Goal: Task Accomplishment & Management: Complete application form

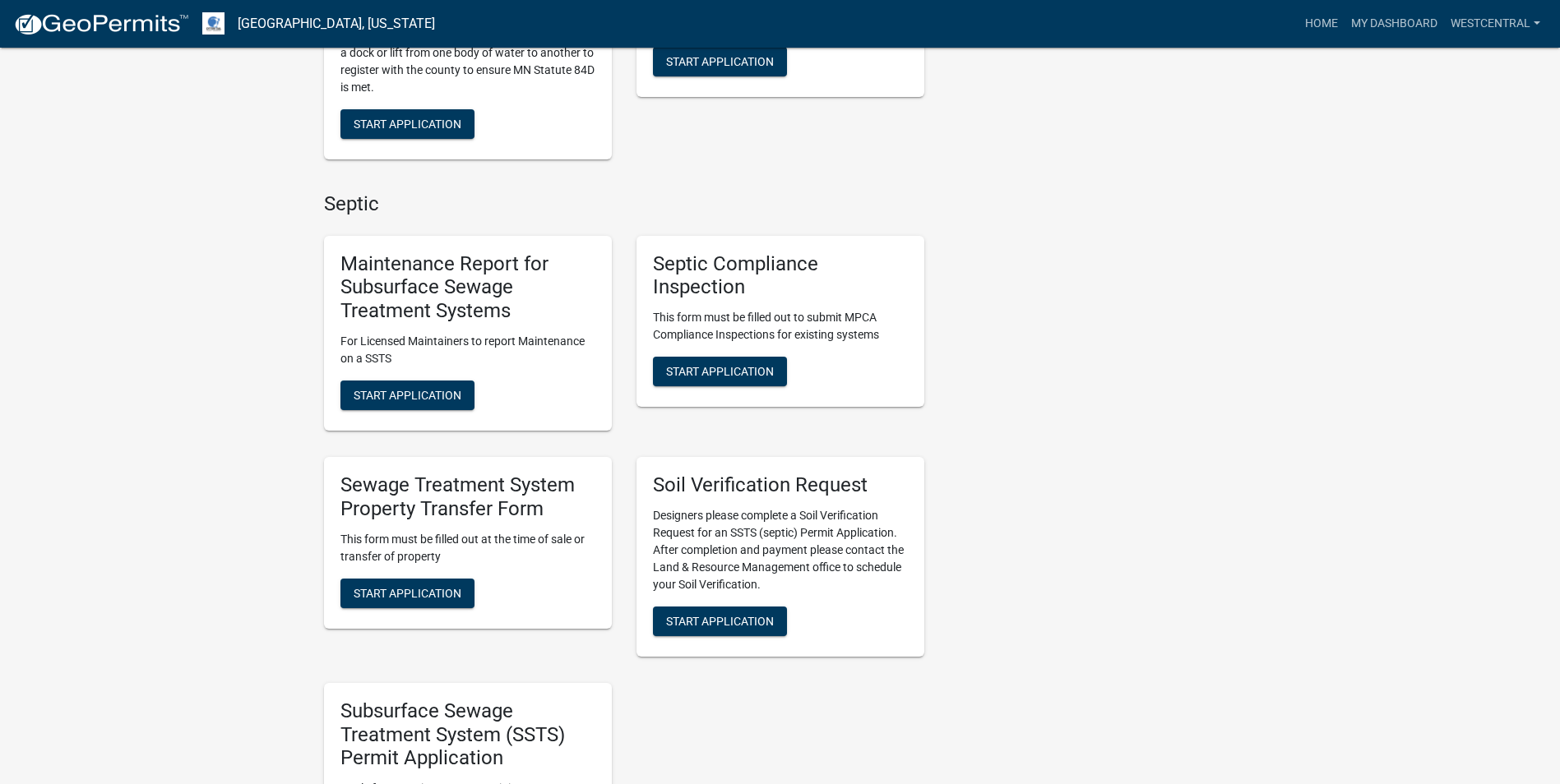
scroll to position [576, 0]
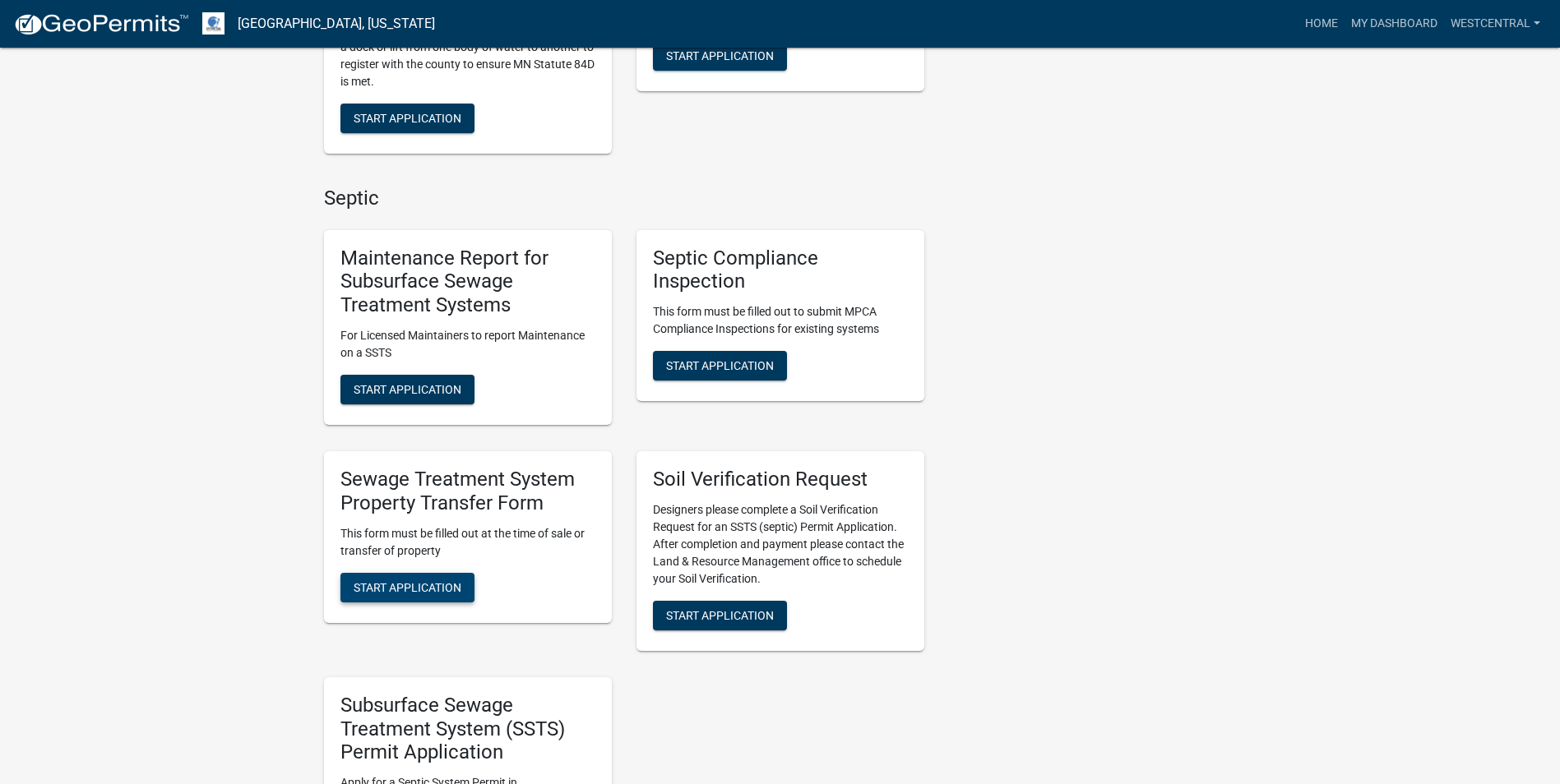
click at [420, 587] on span "Start Application" at bounding box center [408, 587] width 108 height 13
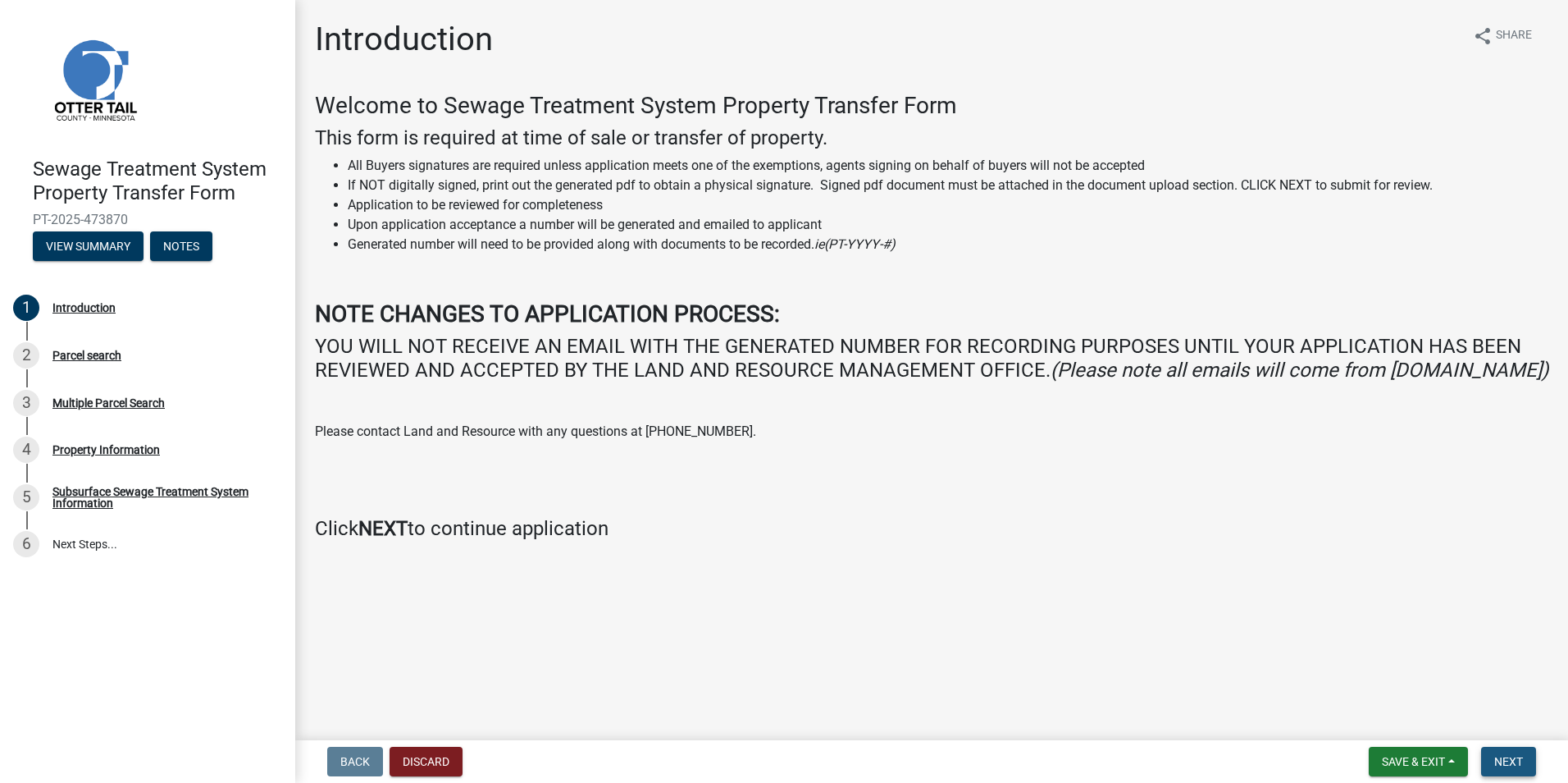
click at [1508, 763] on span "Next" at bounding box center [1508, 761] width 28 height 13
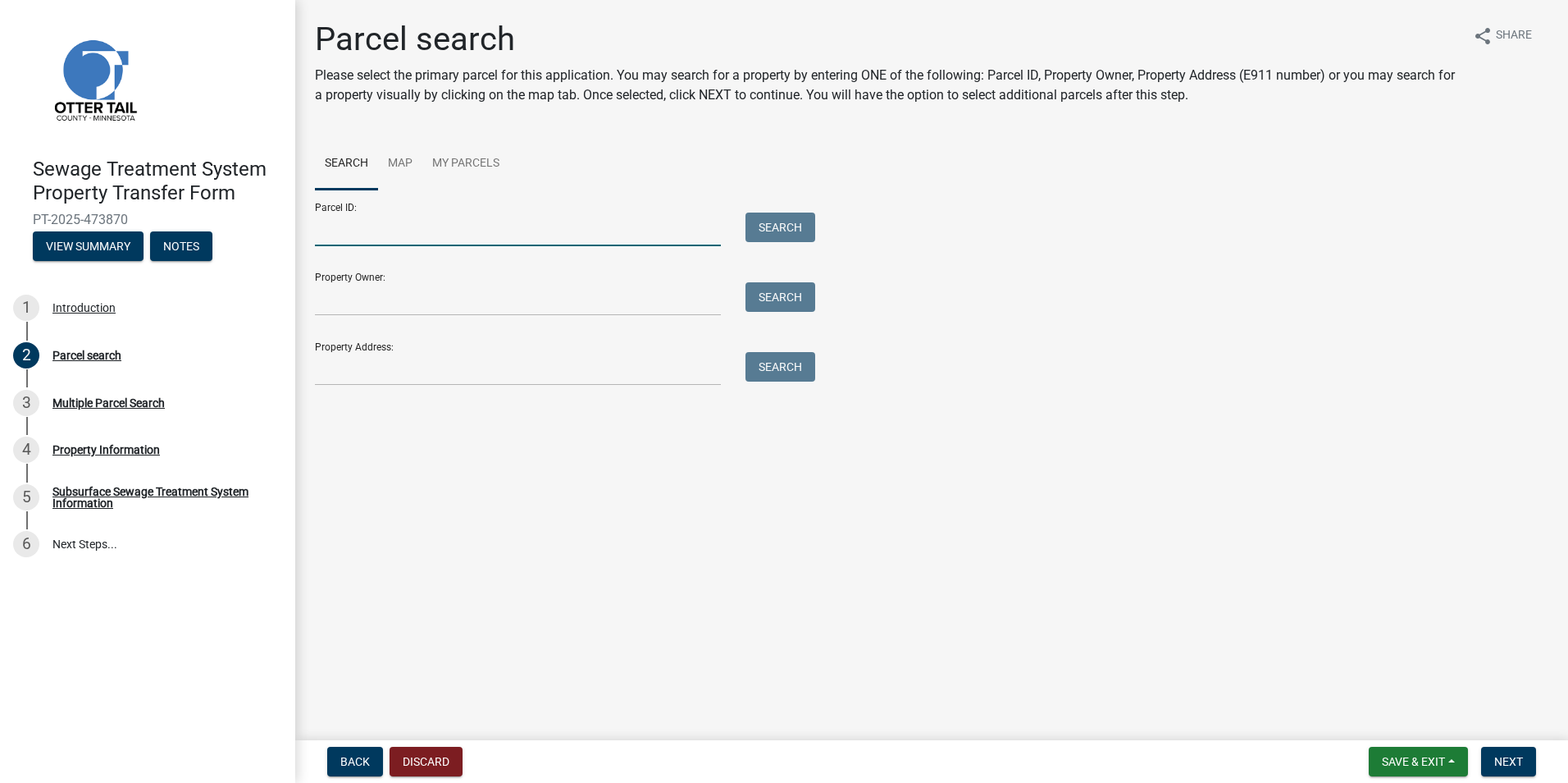
drag, startPoint x: 340, startPoint y: 234, endPoint x: 358, endPoint y: 235, distance: 18.0
click at [340, 234] on input "Parcel ID:" at bounding box center [518, 230] width 406 height 33
type input "25000070038008"
click at [800, 223] on button "Search" at bounding box center [780, 228] width 70 height 29
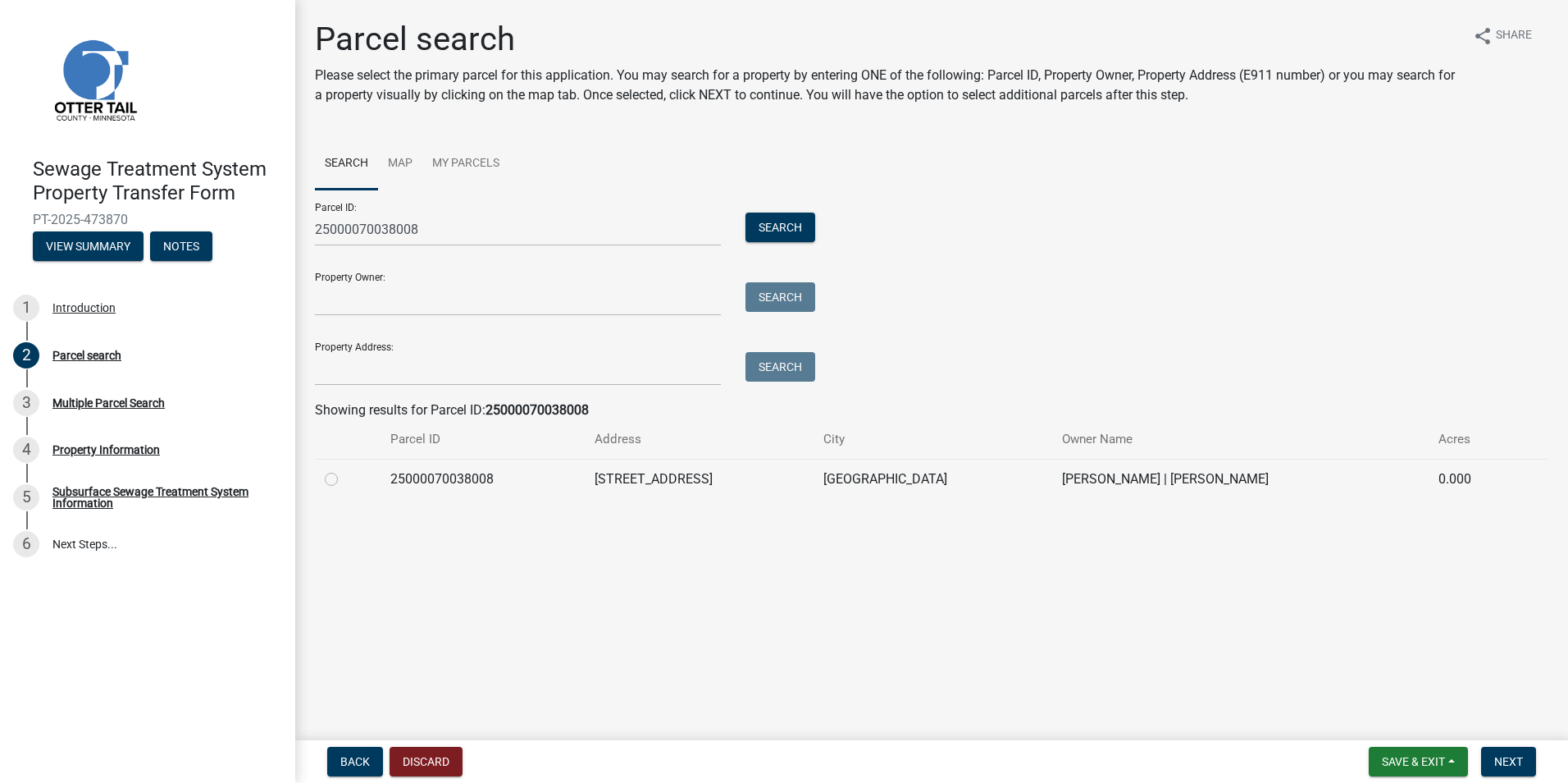
click at [344, 469] on label at bounding box center [344, 469] width 0 height 0
click at [344, 480] on input "radio" at bounding box center [349, 474] width 11 height 11
radio input "true"
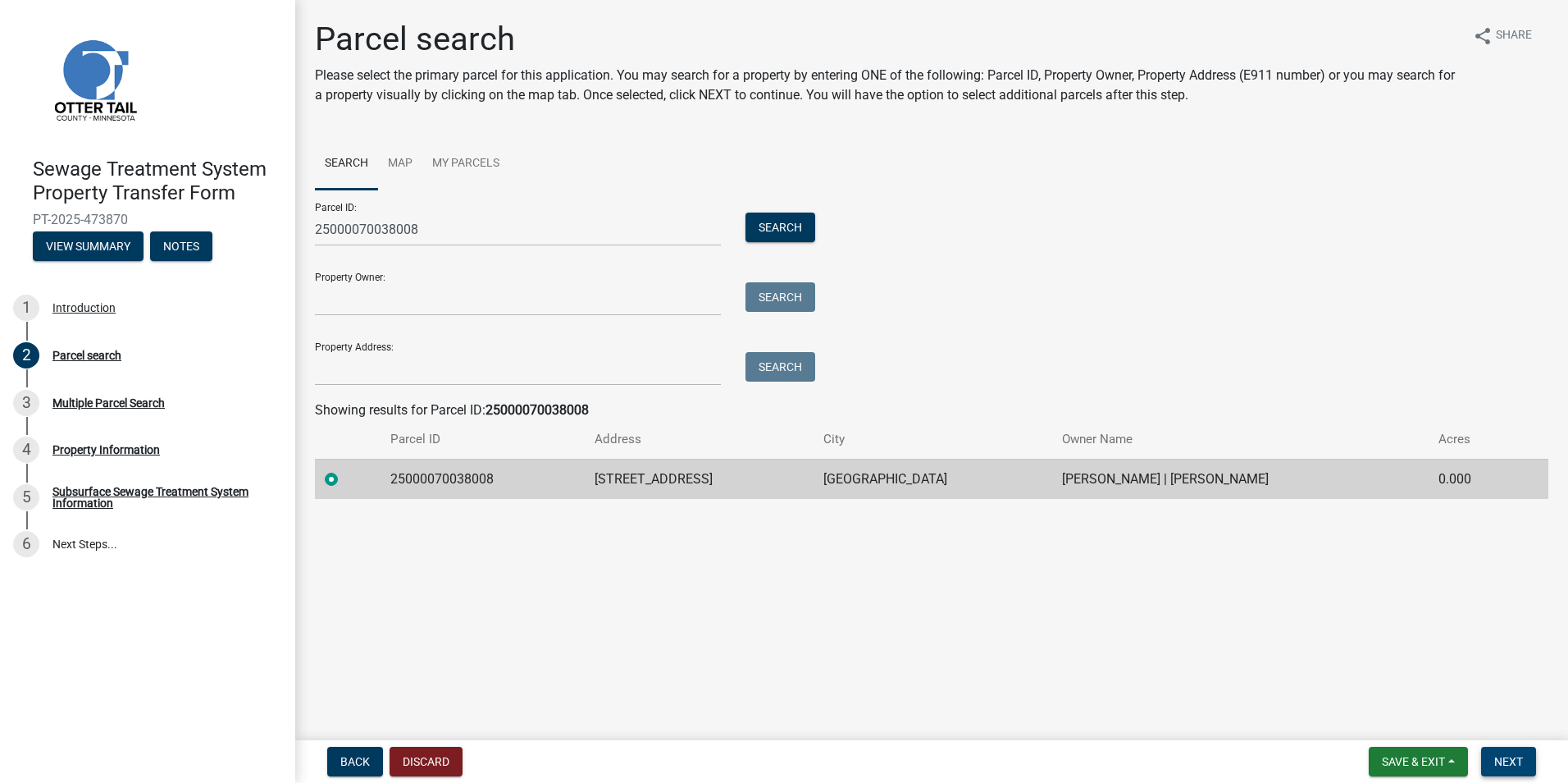
click at [1500, 765] on span "Next" at bounding box center [1508, 761] width 28 height 13
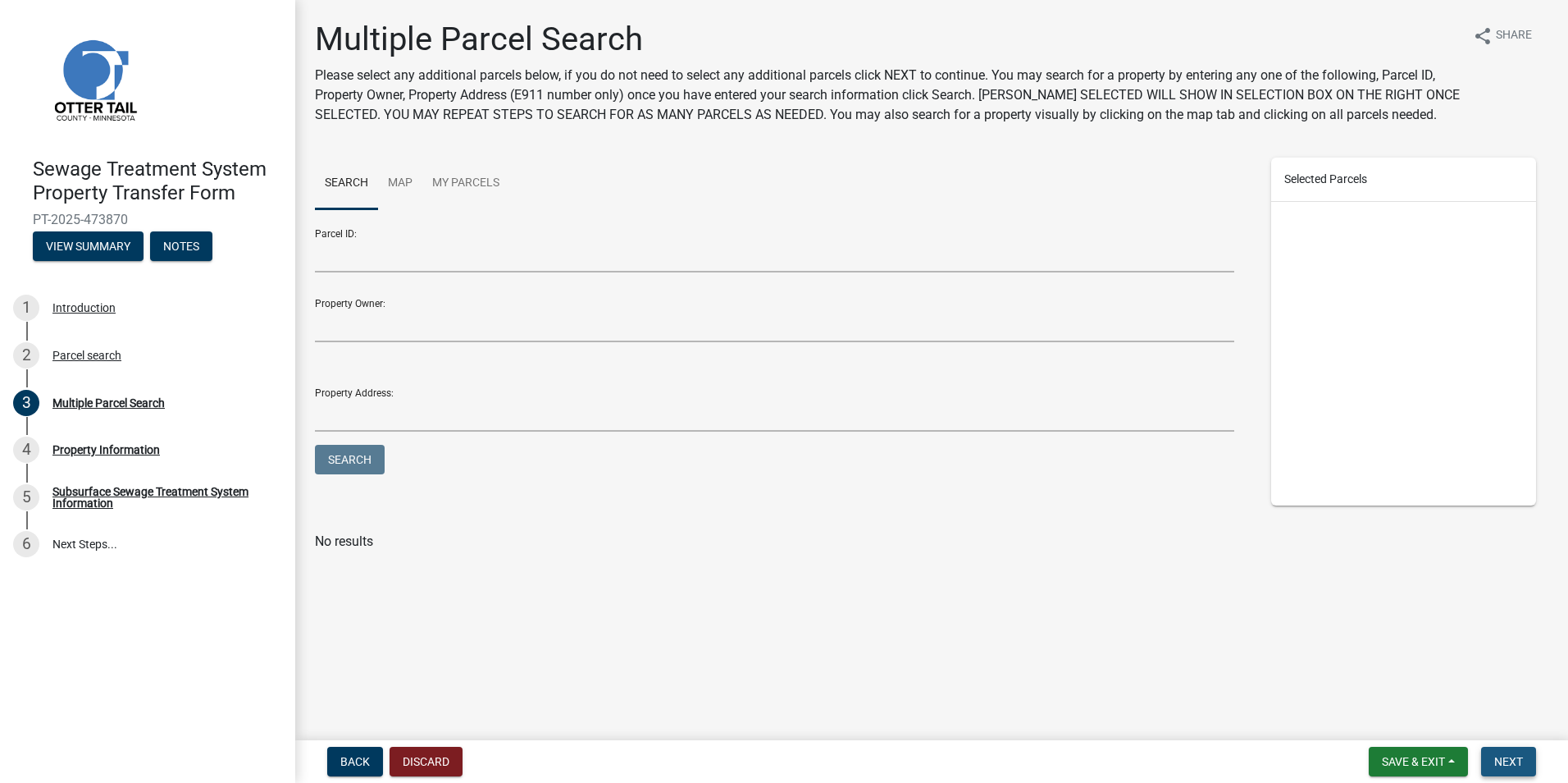
click at [1511, 756] on span "Next" at bounding box center [1508, 761] width 28 height 13
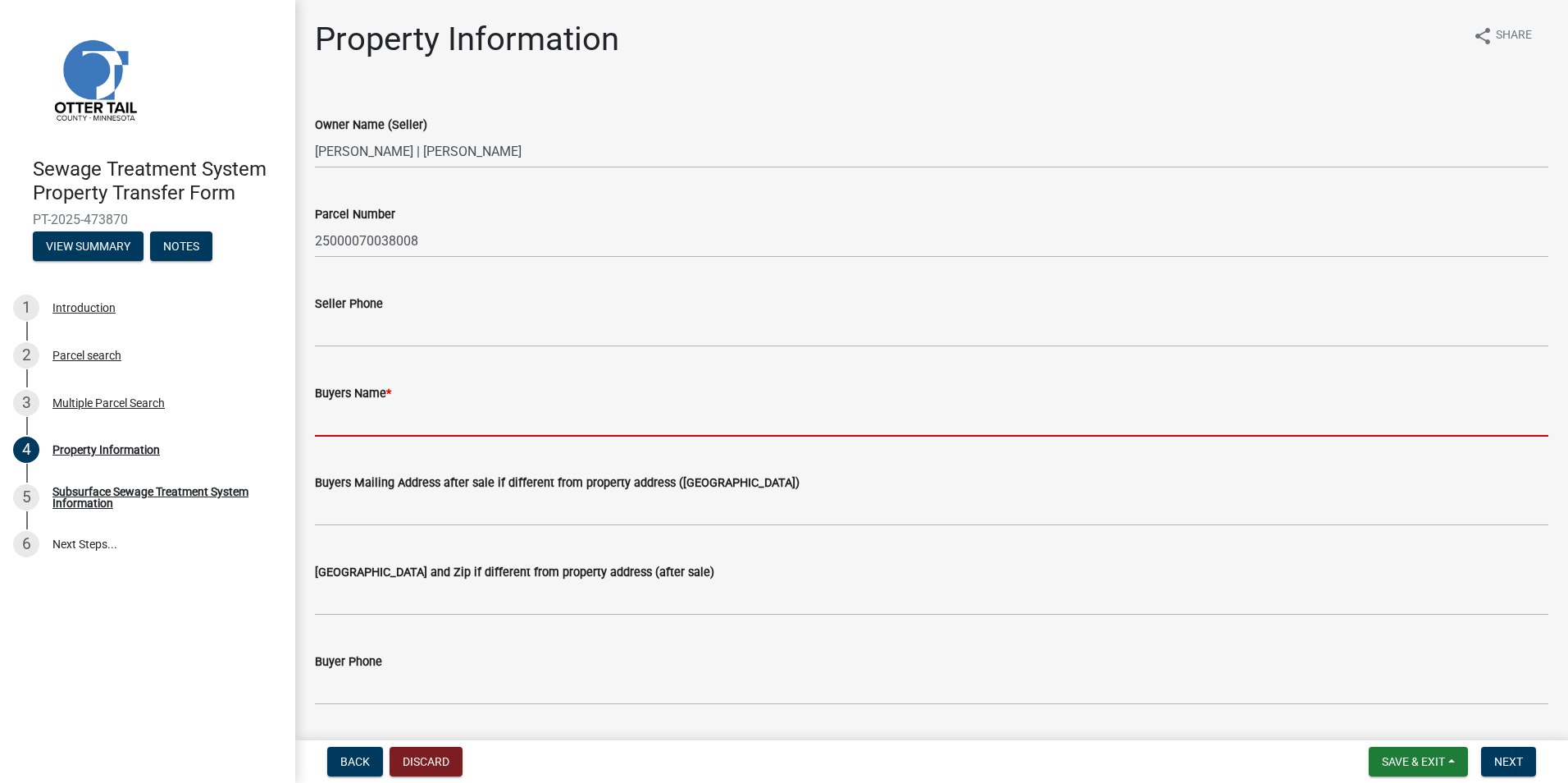
click at [332, 424] on input "Buyers Name *" at bounding box center [932, 420] width 1234 height 33
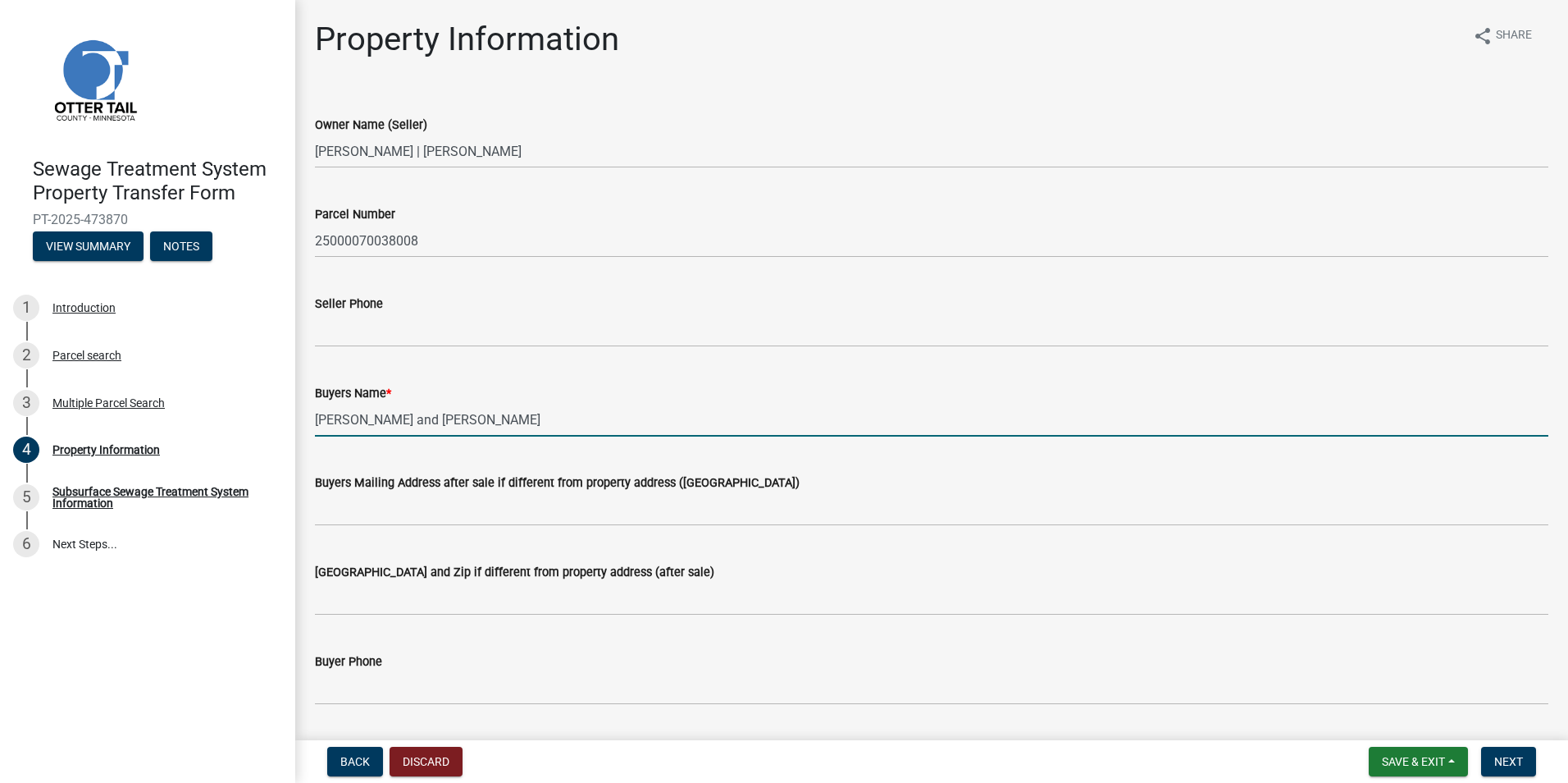
type input "[PERSON_NAME] and [PERSON_NAME]"
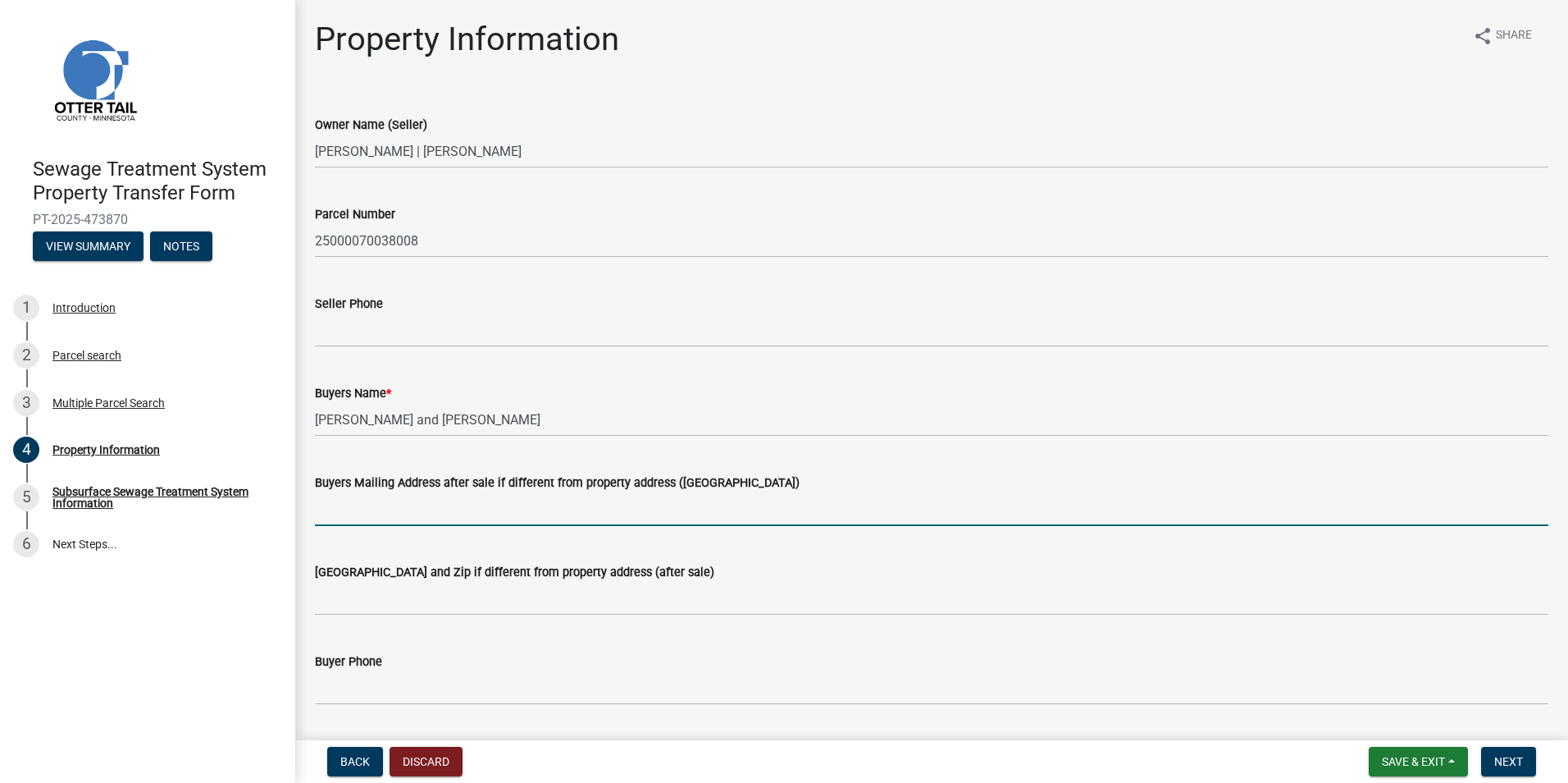
drag, startPoint x: 369, startPoint y: 509, endPoint x: 389, endPoint y: 518, distance: 21.9
click at [369, 509] on input "Buyers Mailing Address after sale if different from property address ([GEOGRAPH…" at bounding box center [932, 509] width 1234 height 33
type input "5691 [PERSON_NAME] Dr"
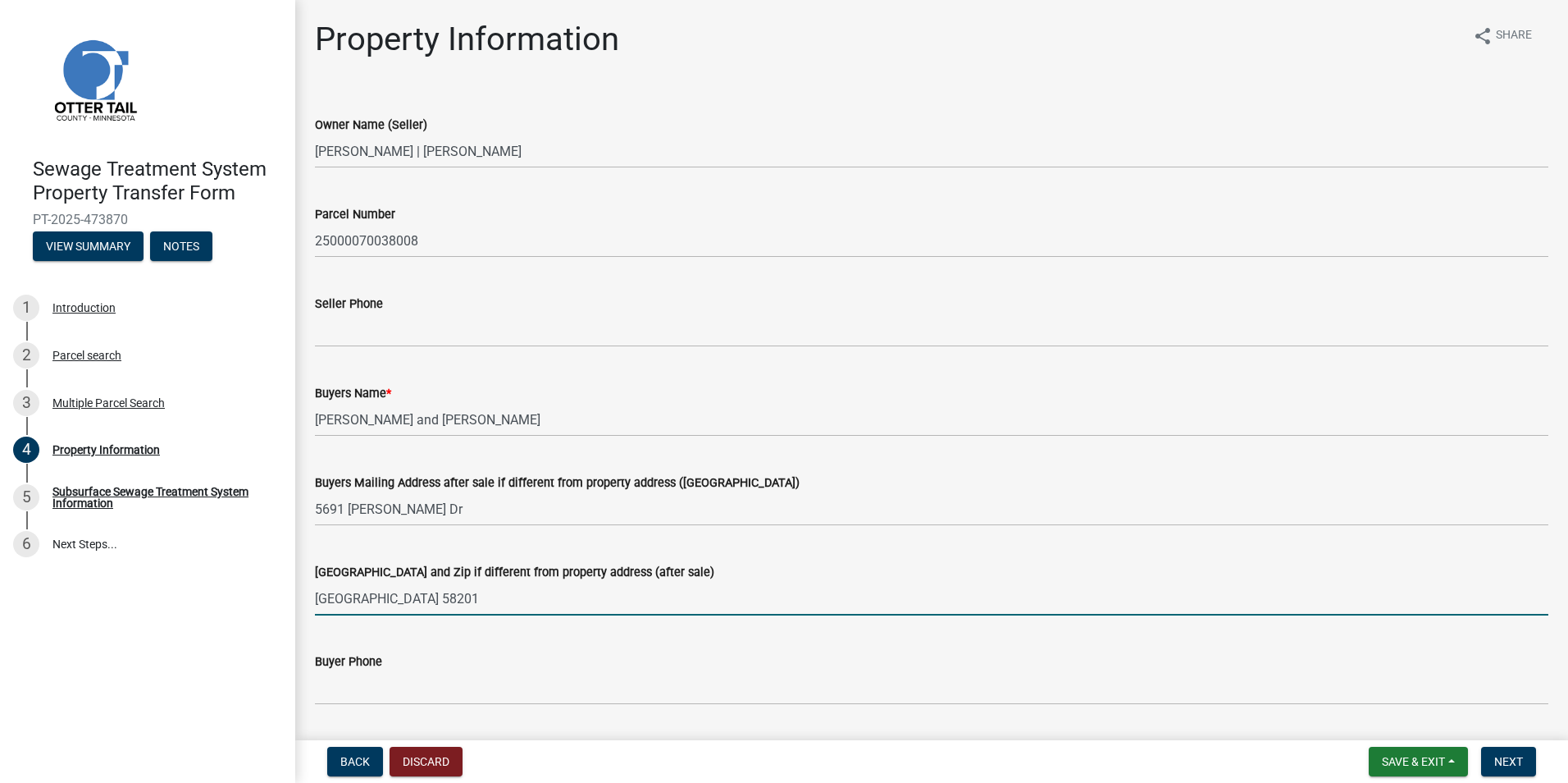
type input "[GEOGRAPHIC_DATA] 58201"
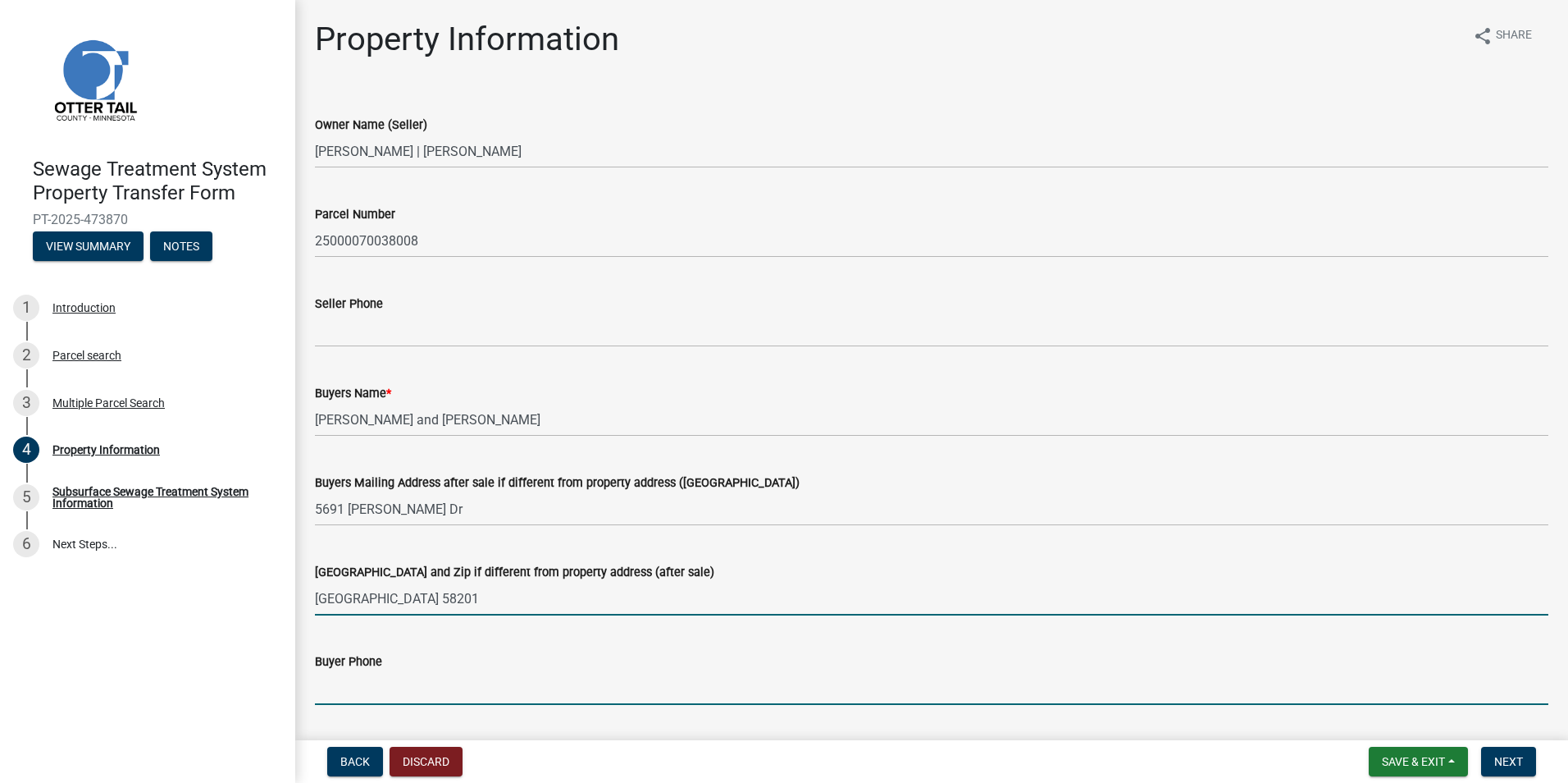
click at [346, 695] on input "Buyer Phone" at bounding box center [932, 688] width 1234 height 33
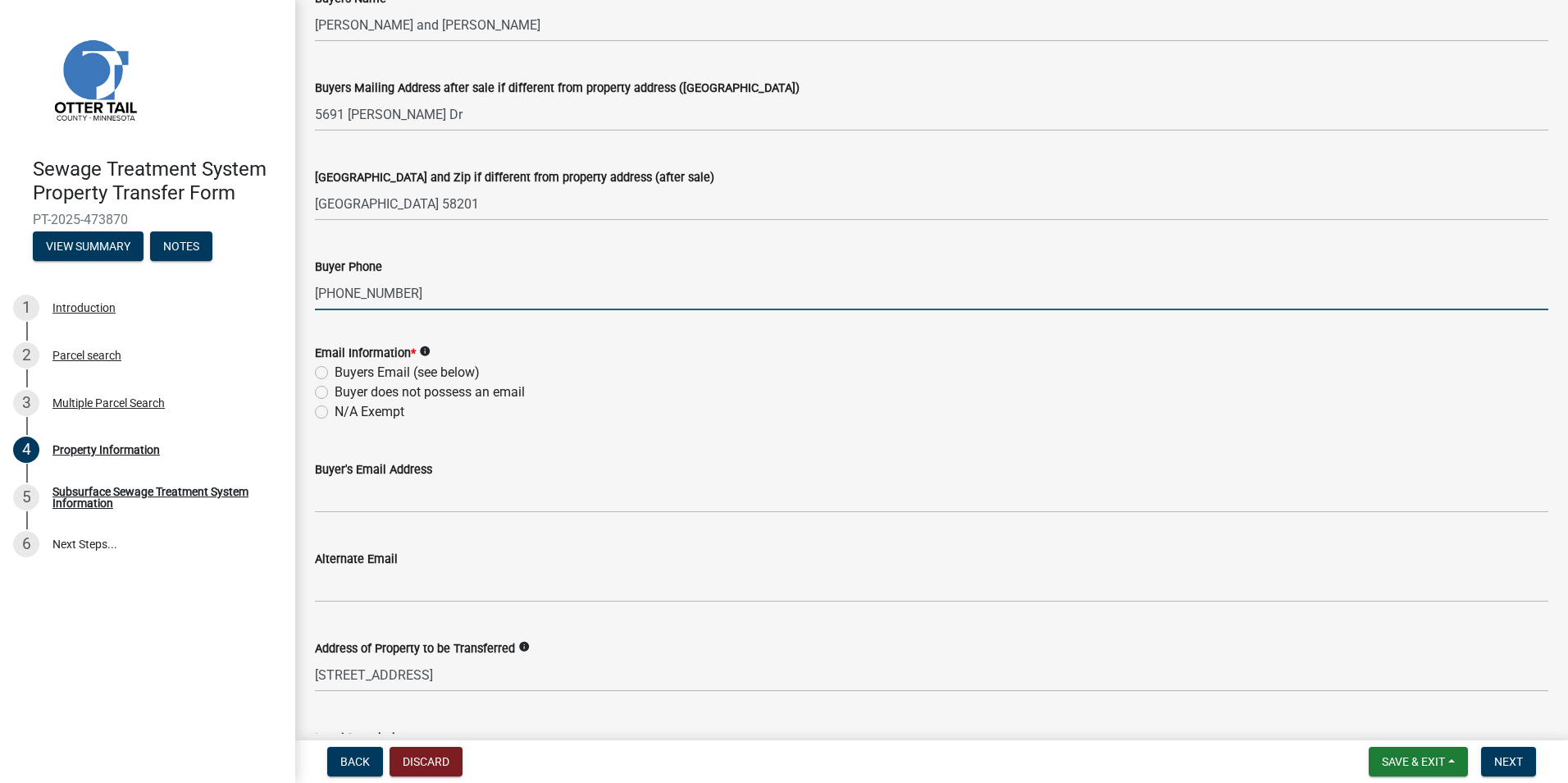
scroll to position [410, 0]
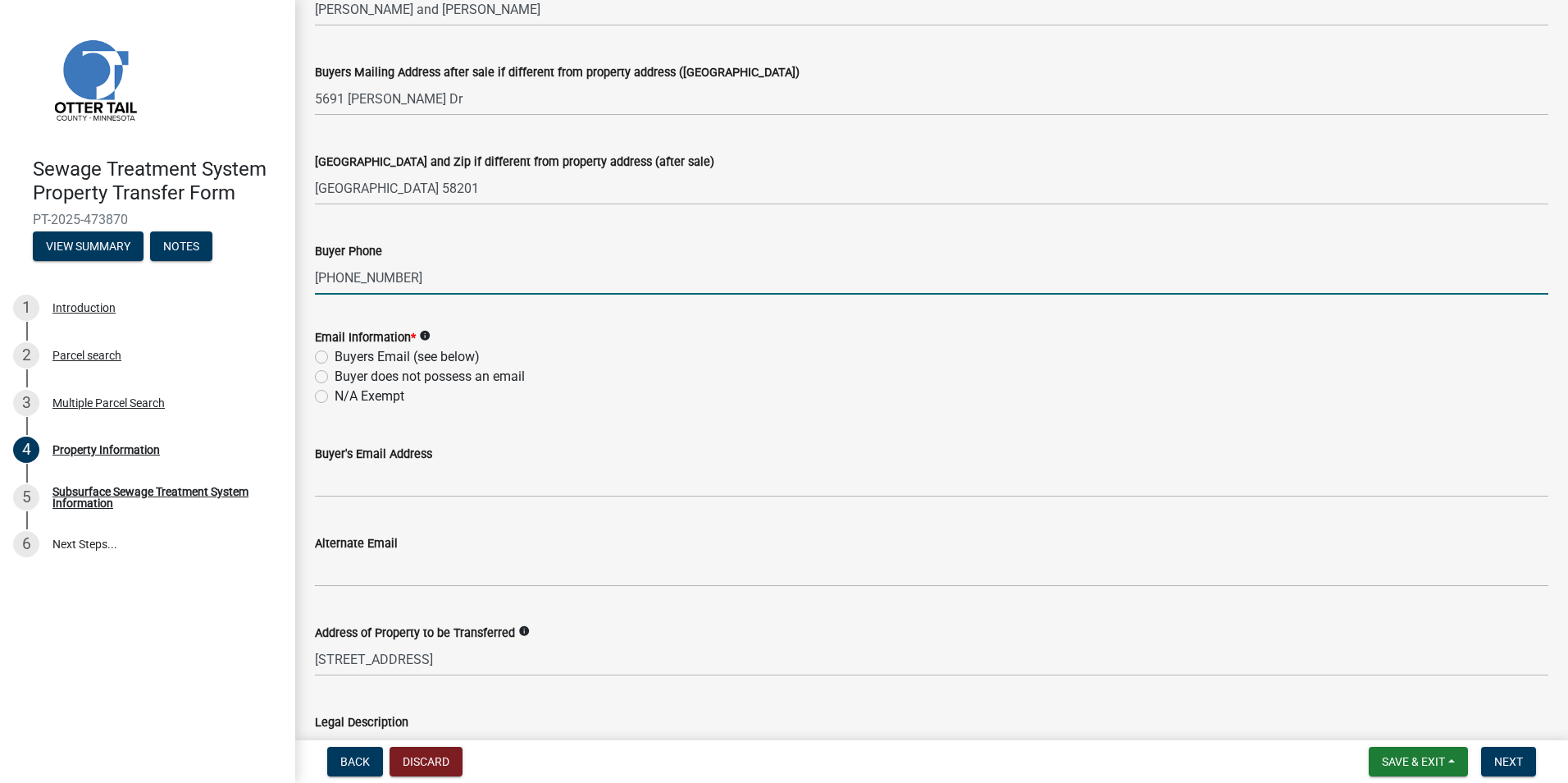
type input "[PHONE_NUMBER]"
click at [334, 359] on label "Buyers Email (see below)" at bounding box center [407, 357] width 145 height 20
click at [334, 358] on input "Buyers Email (see below)" at bounding box center [339, 352] width 11 height 11
radio input "true"
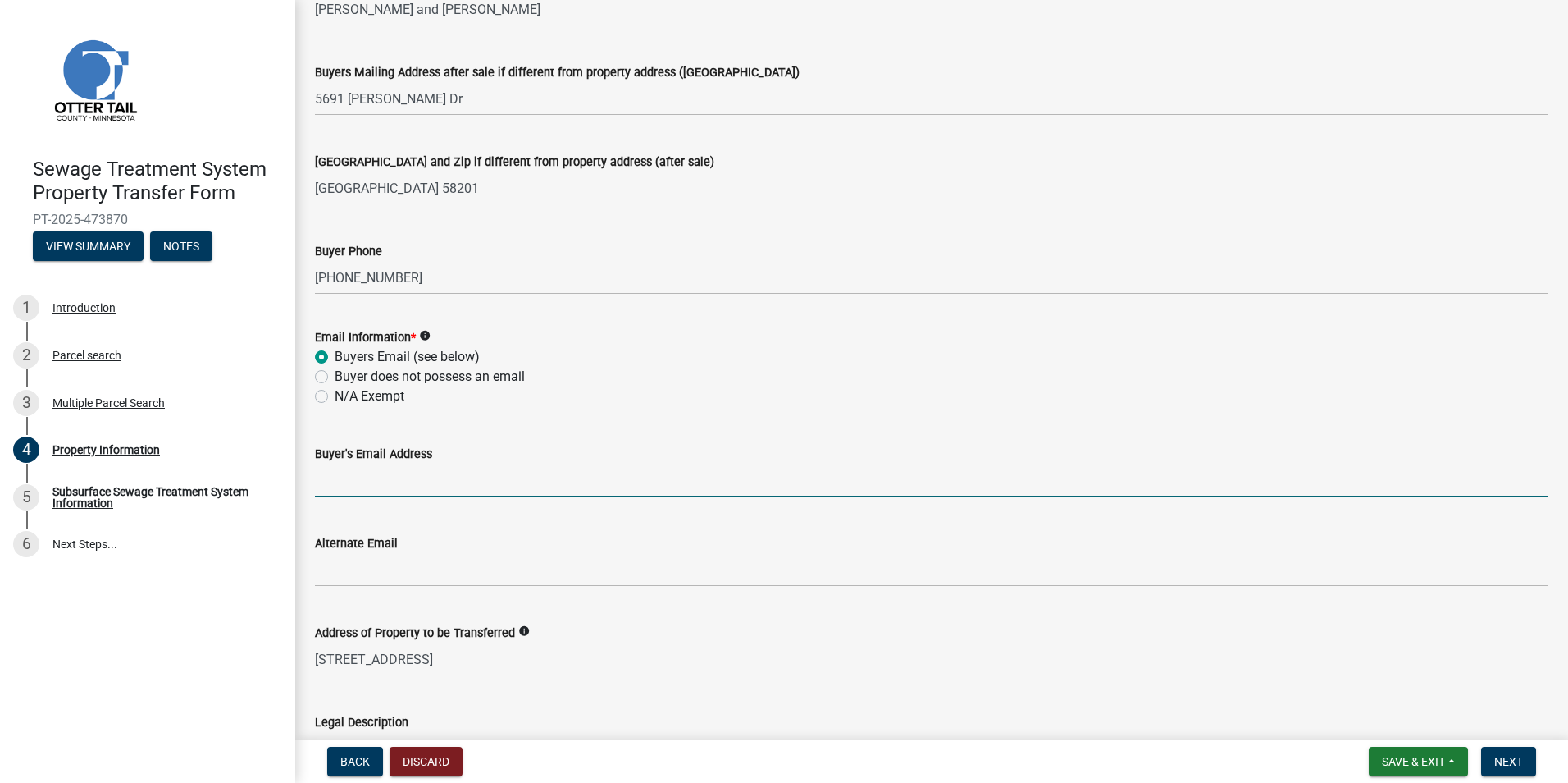
click at [340, 486] on input "Buyer's Email Address" at bounding box center [932, 481] width 1234 height 33
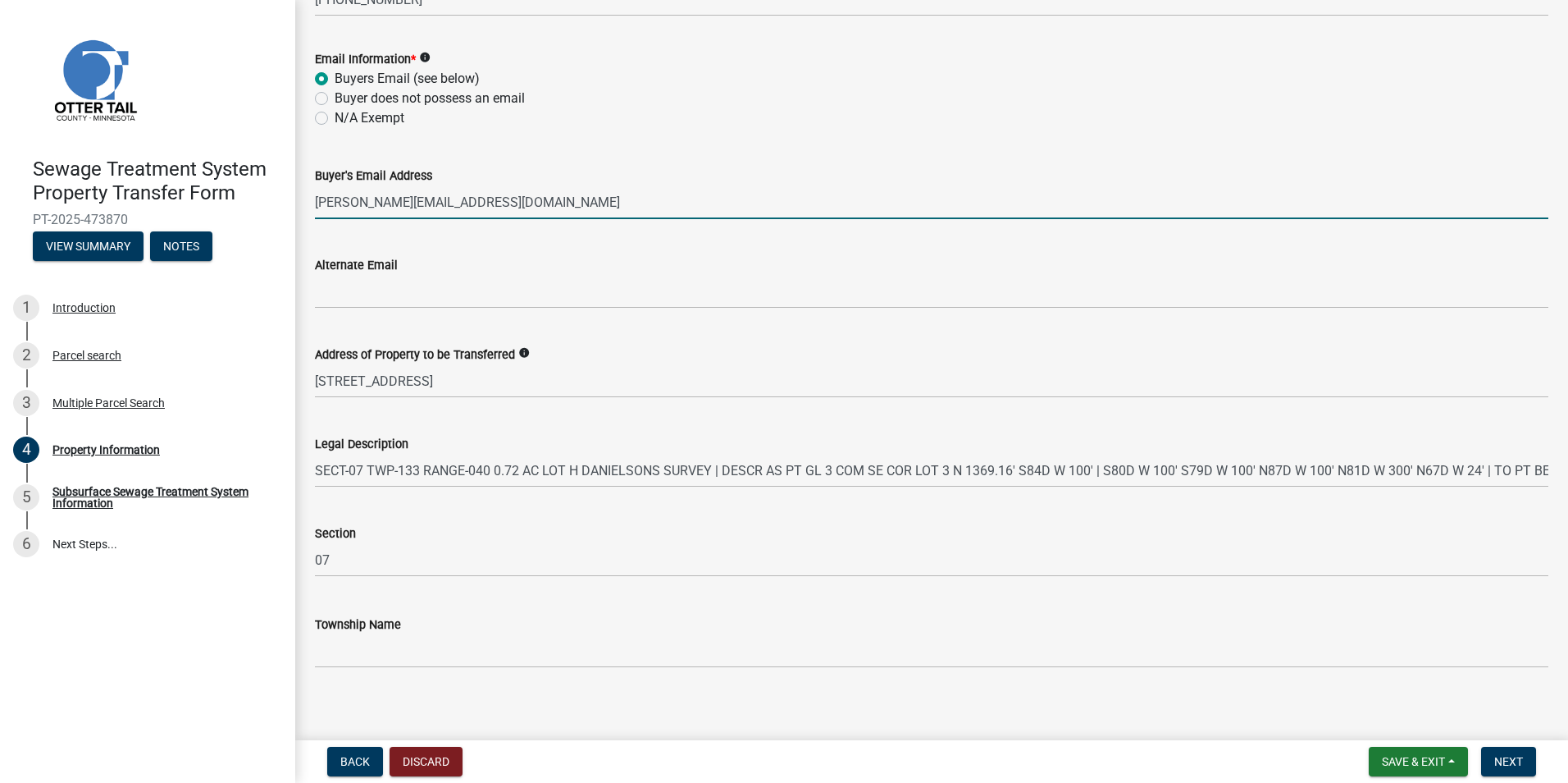
scroll to position [701, 0]
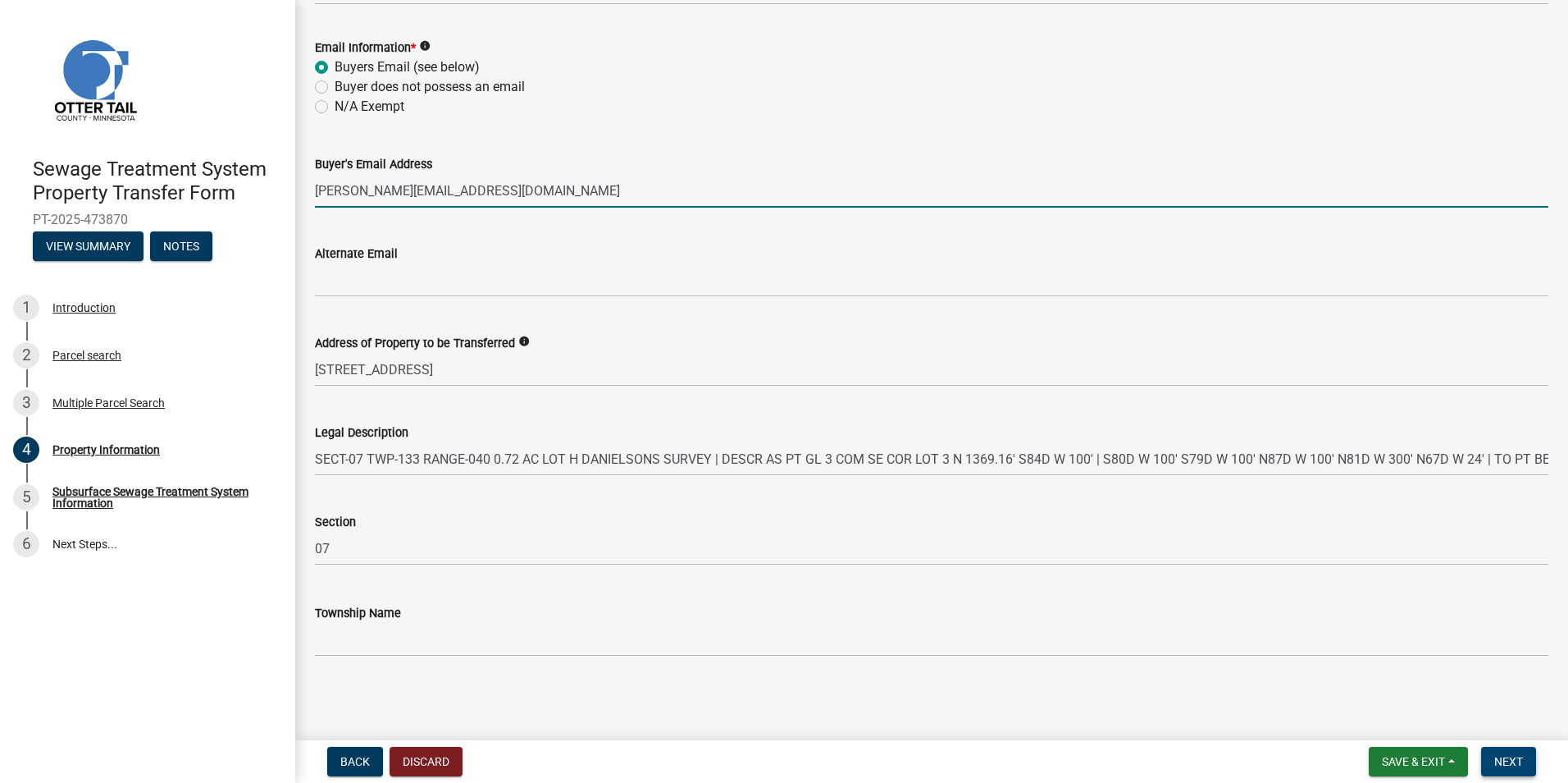
type input "[PERSON_NAME][EMAIL_ADDRESS][DOMAIN_NAME]"
drag, startPoint x: 1520, startPoint y: 765, endPoint x: 1493, endPoint y: 757, distance: 28.2
click at [1516, 765] on span "Next" at bounding box center [1508, 761] width 28 height 13
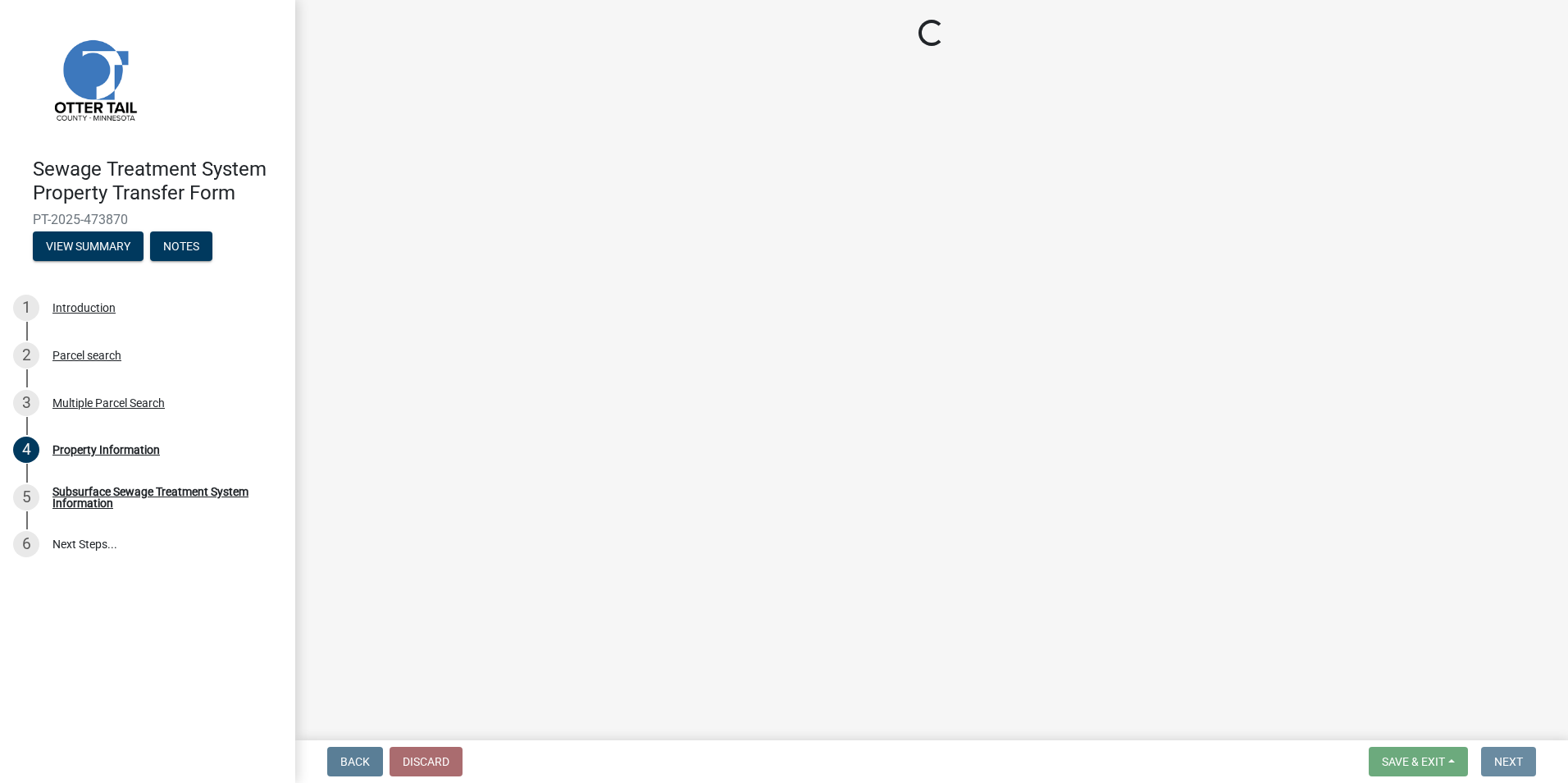
scroll to position [0, 0]
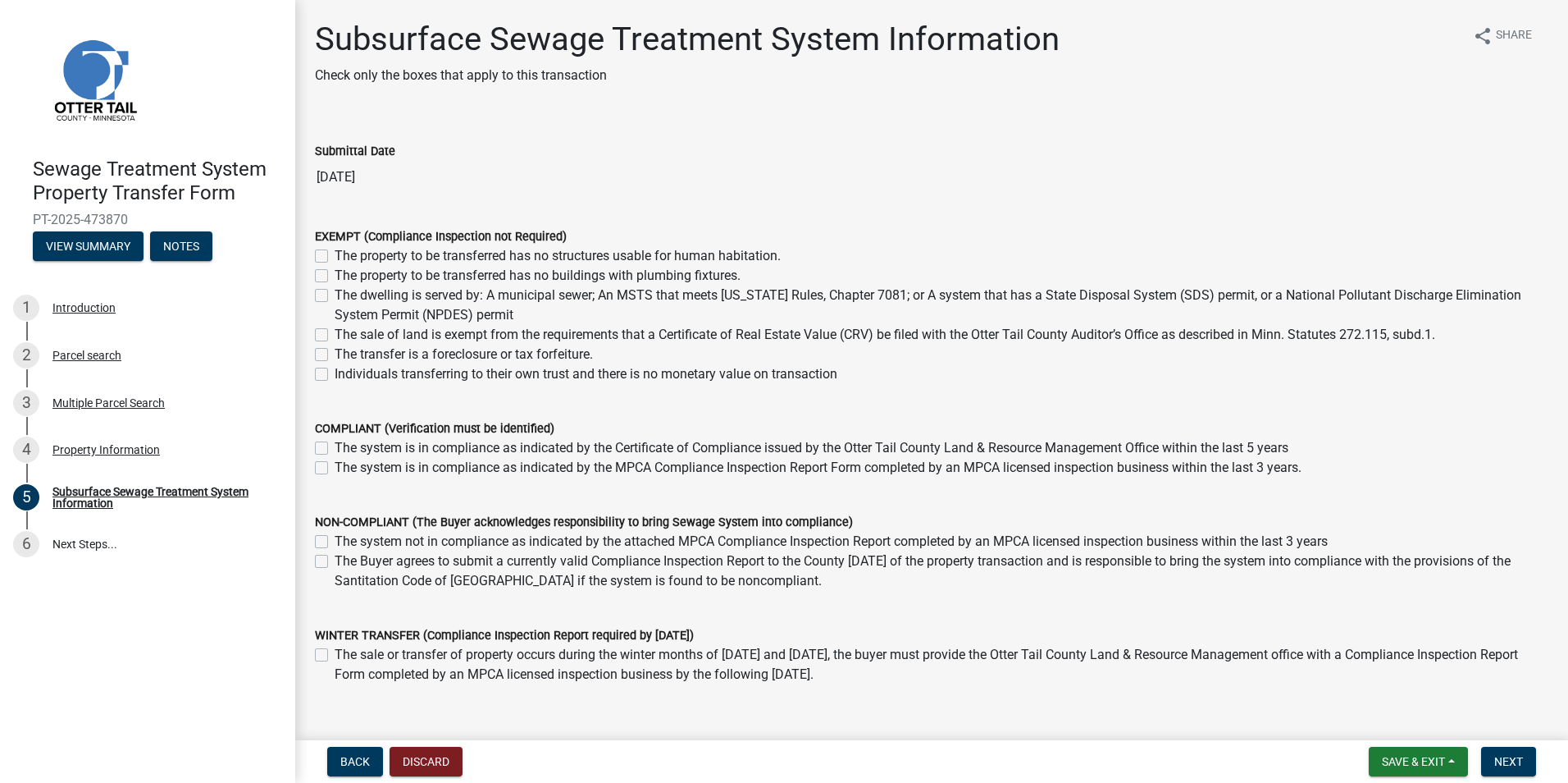
click at [334, 467] on label "The system is in compliance as indicated by the MPCA Compliance Inspection Repo…" at bounding box center [818, 468] width 967 height 20
click at [334, 467] on input "The system is in compliance as indicated by the MPCA Compliance Inspection Repo…" at bounding box center [339, 463] width 11 height 11
checkbox input "true"
checkbox input "false"
checkbox input "true"
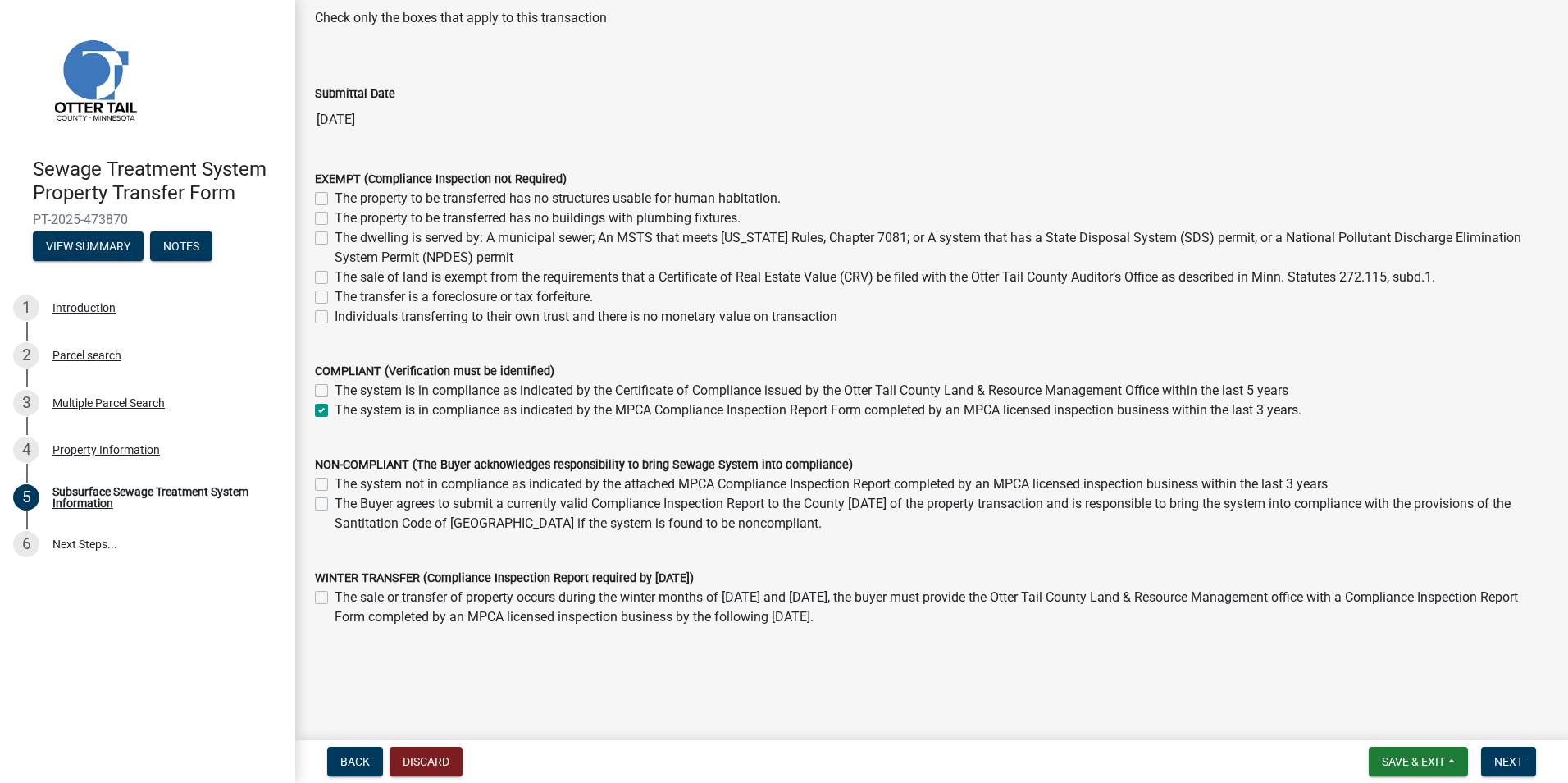
scroll to position [82, 0]
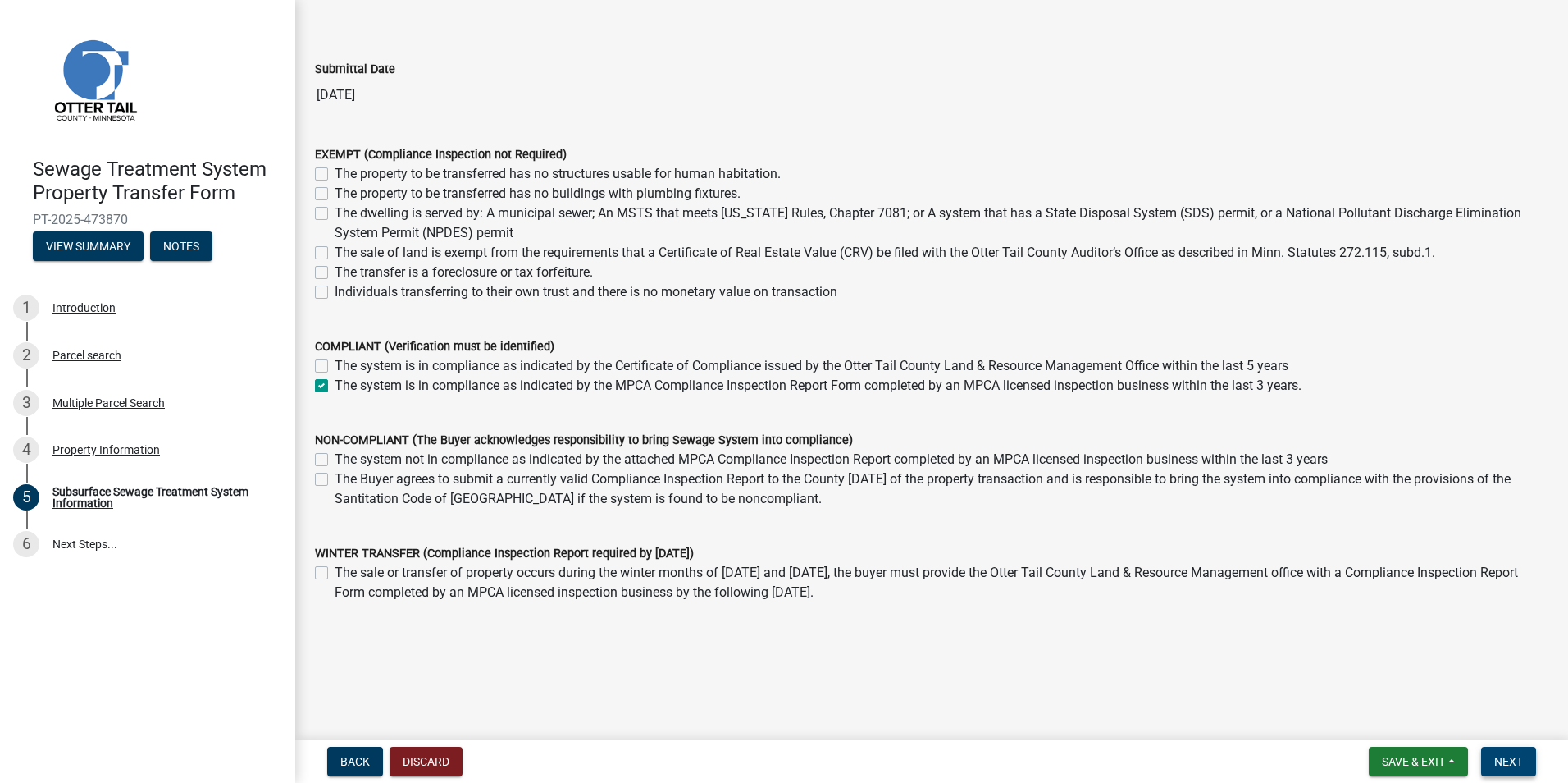
click at [1497, 759] on span "Next" at bounding box center [1508, 761] width 28 height 13
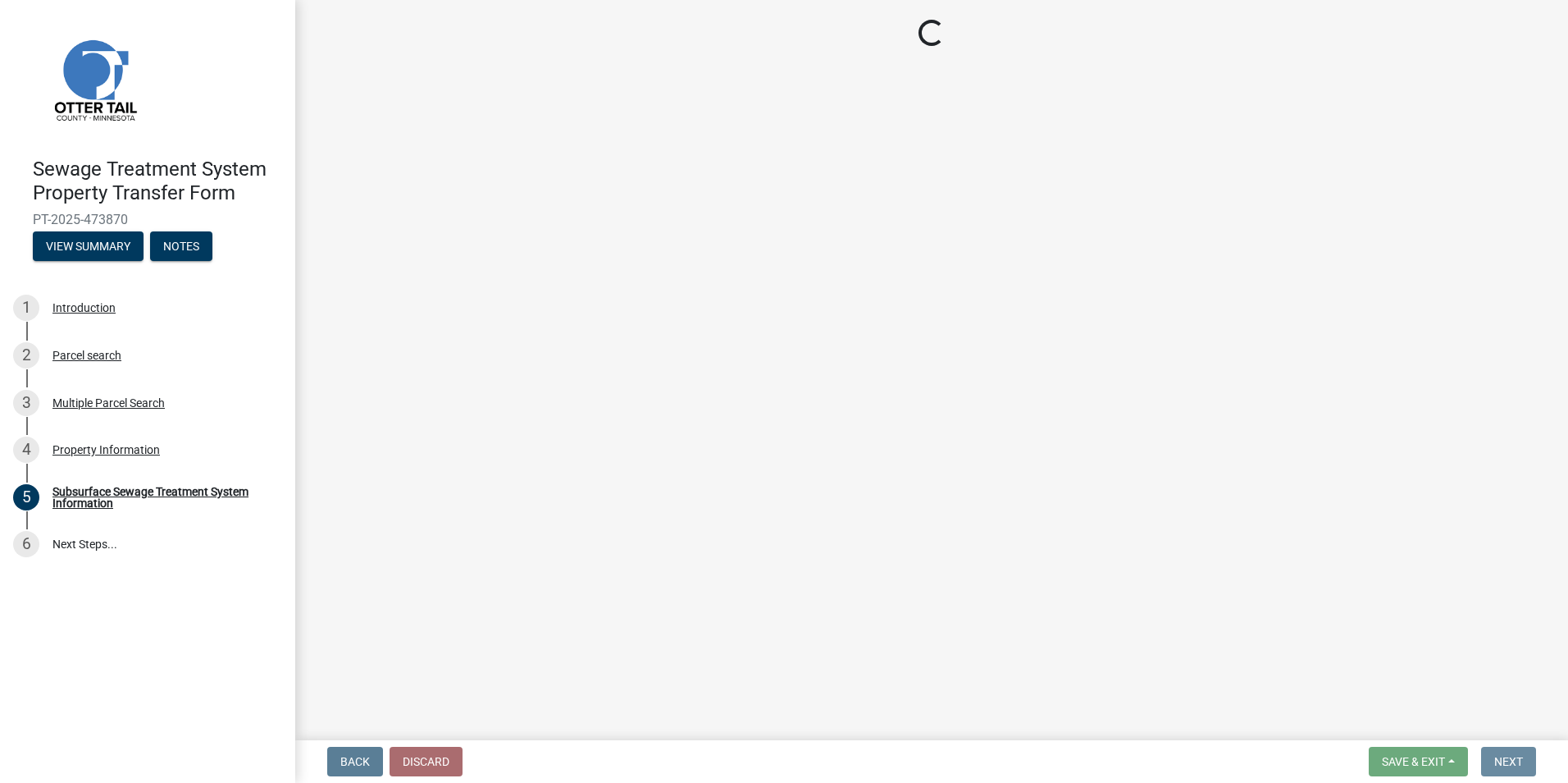
scroll to position [0, 0]
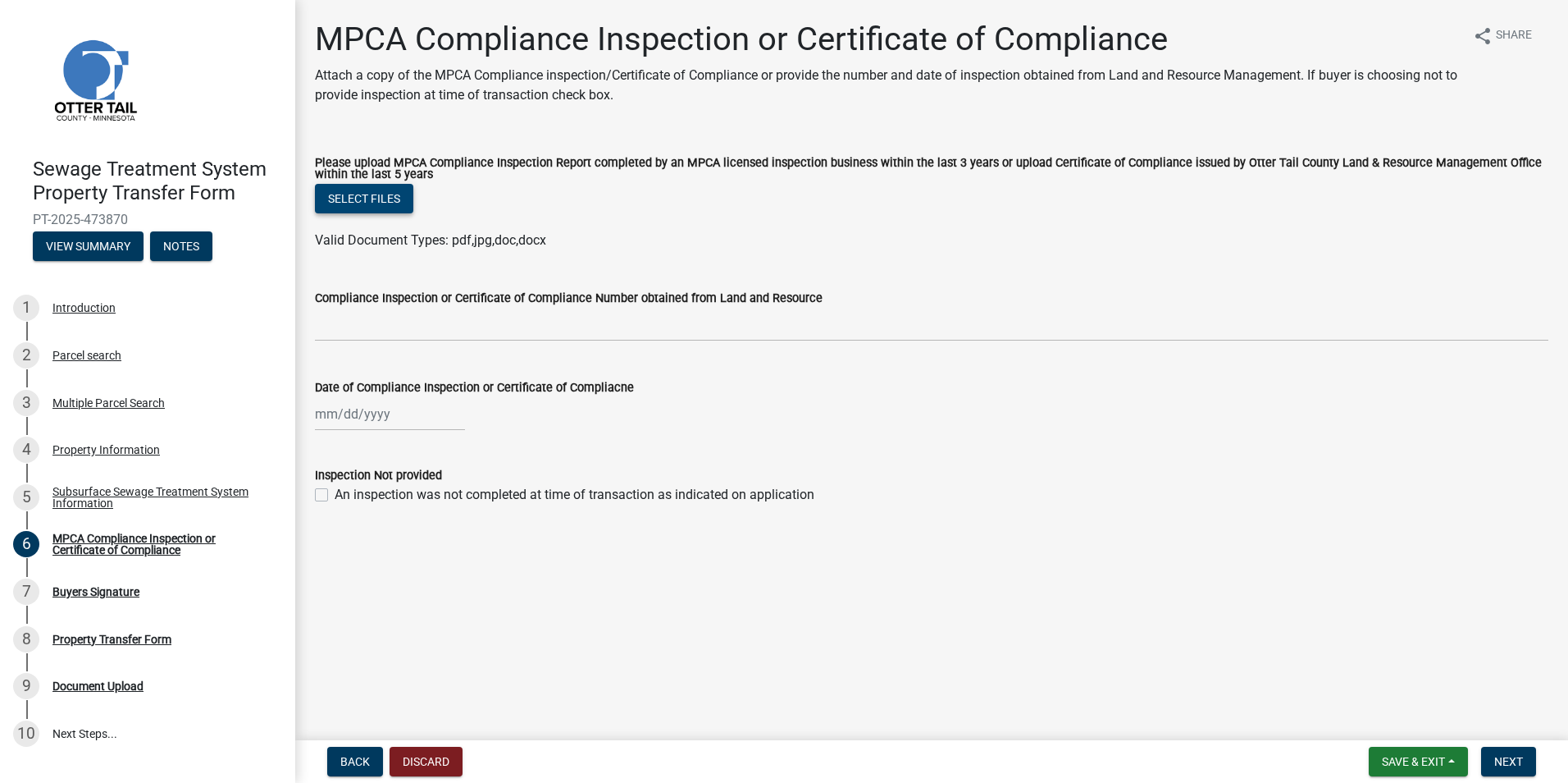
click at [354, 200] on button "Select files" at bounding box center [364, 198] width 98 height 29
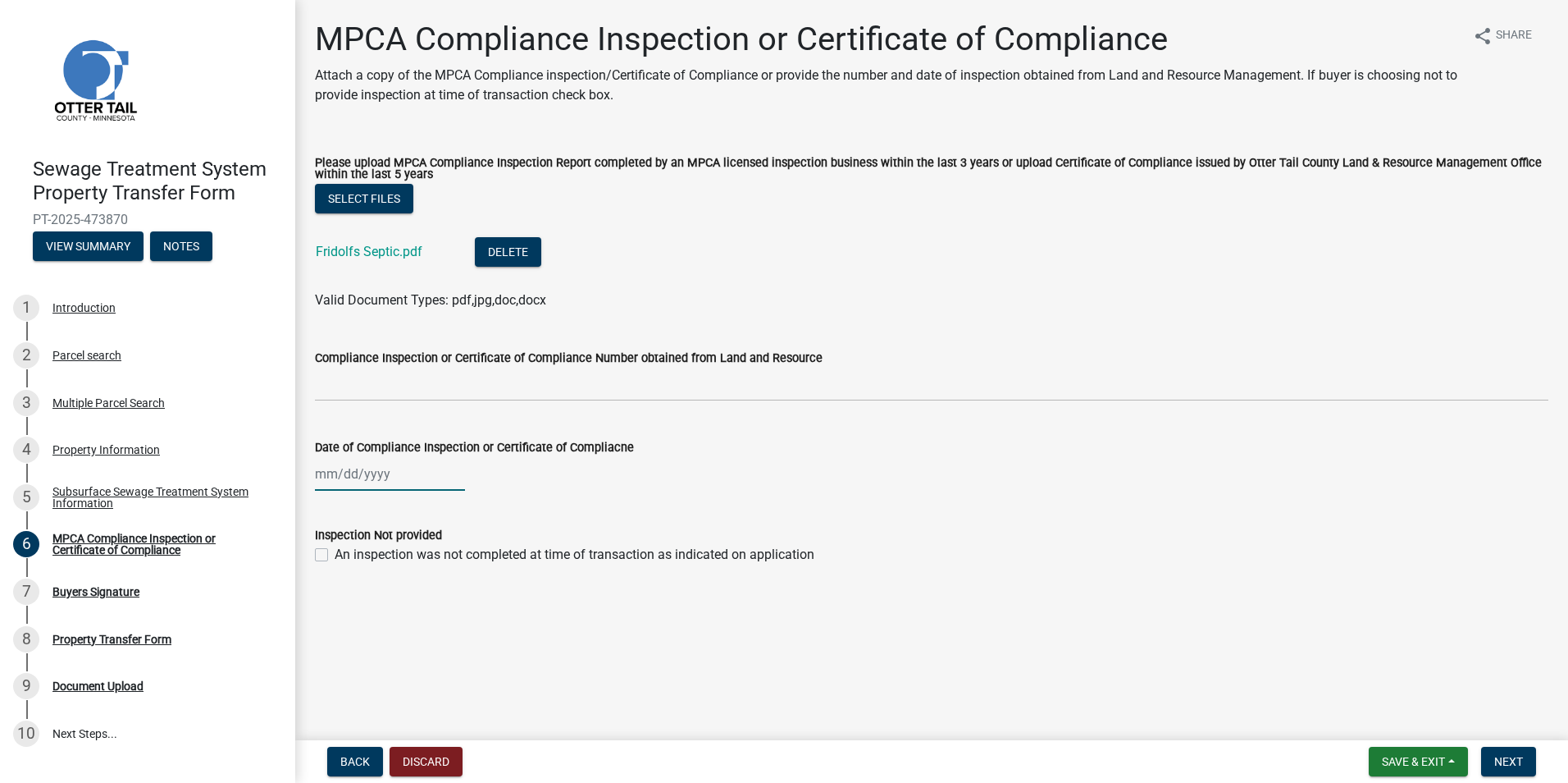
click at [360, 469] on div at bounding box center [389, 474] width 150 height 33
select select "9"
select select "2025"
click at [333, 508] on span "Previous month" at bounding box center [331, 508] width 13 height 13
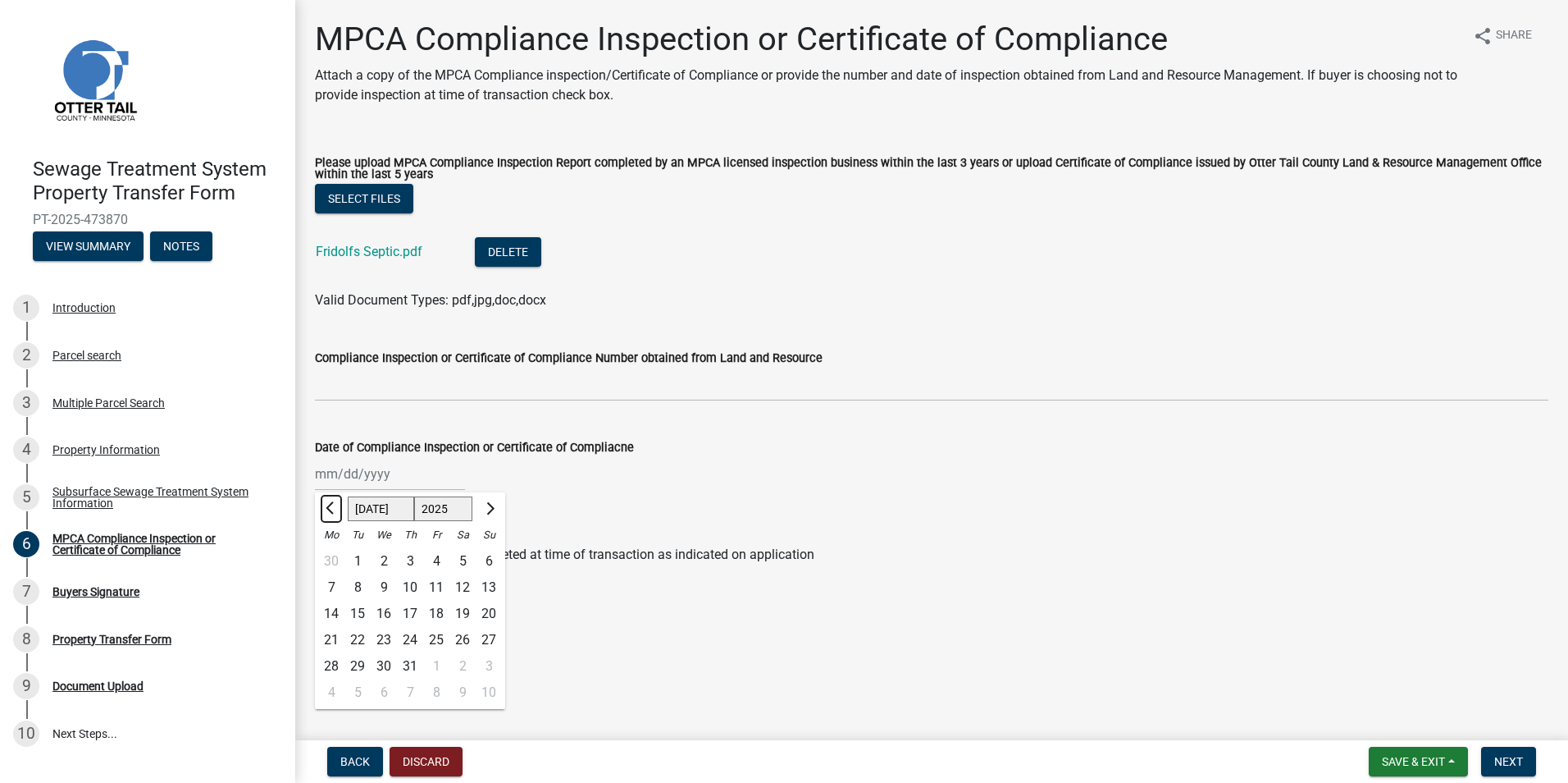
click at [333, 507] on span "Previous month" at bounding box center [331, 508] width 13 height 13
select select "6"
click at [358, 614] on div "10" at bounding box center [357, 613] width 26 height 26
type input "[DATE]"
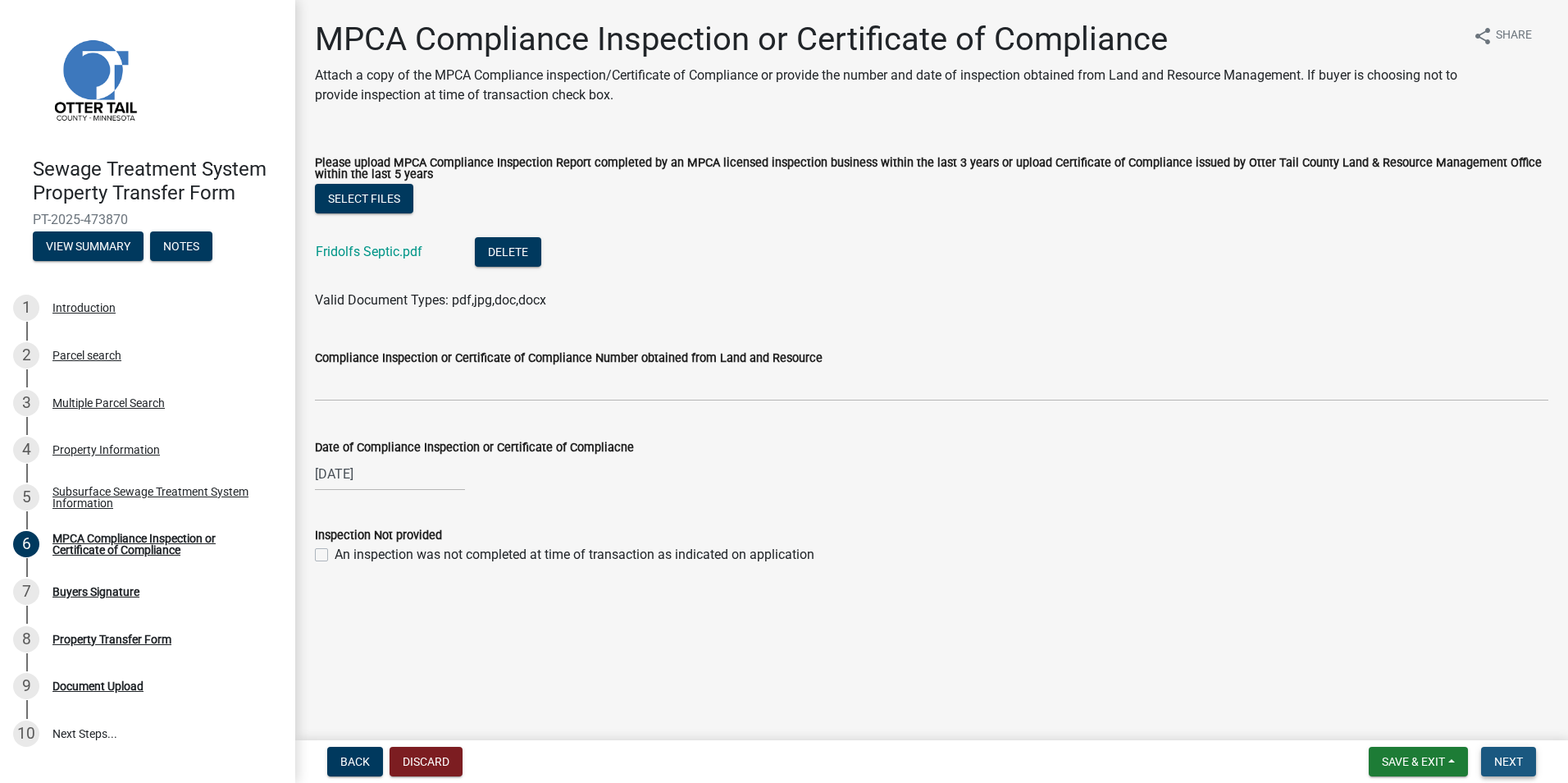
click at [1508, 764] on span "Next" at bounding box center [1508, 761] width 28 height 13
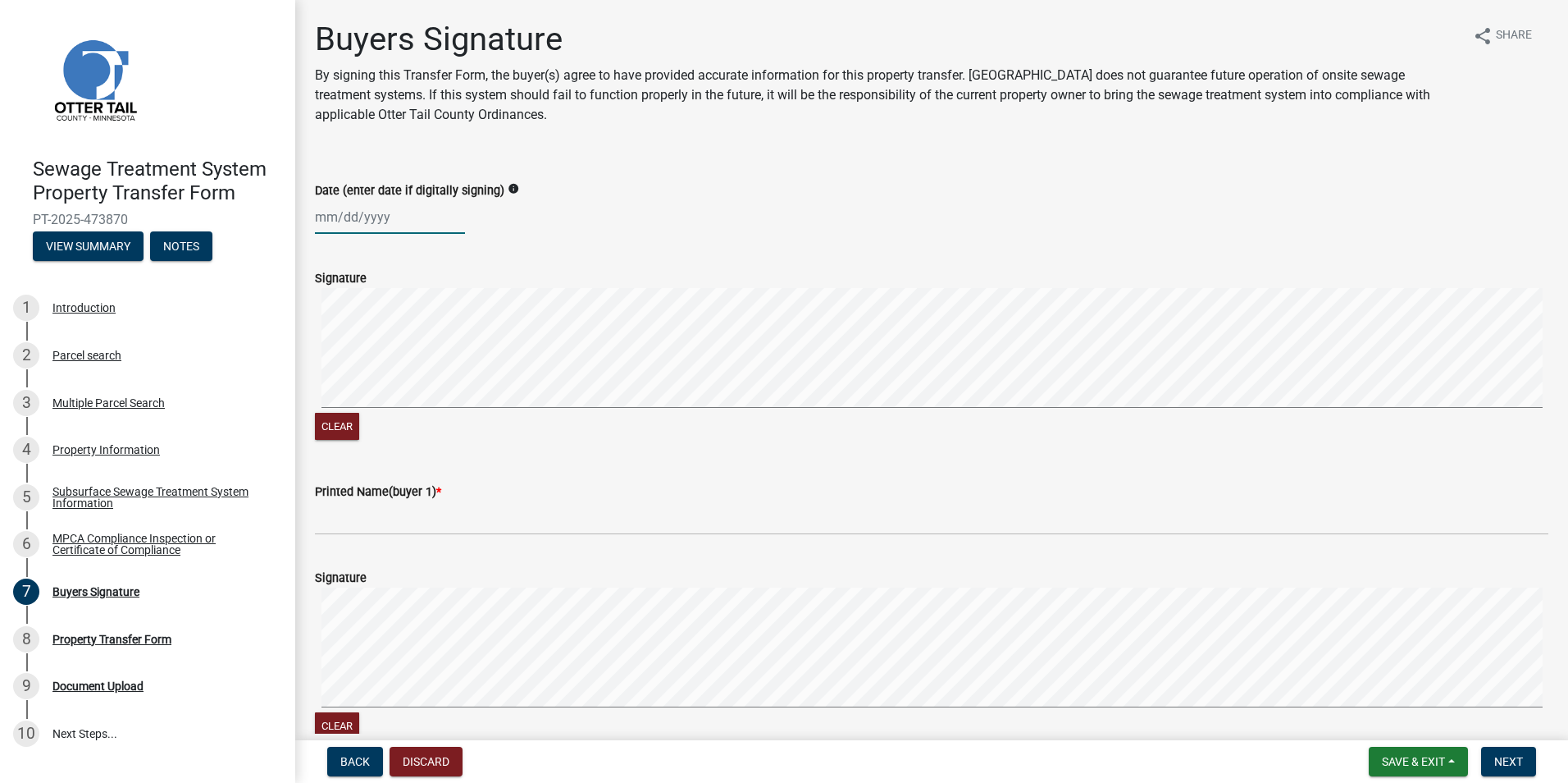
click at [372, 223] on div at bounding box center [389, 217] width 150 height 33
select select "9"
select select "2025"
click at [434, 301] on div "5" at bounding box center [436, 304] width 26 height 26
type input "[DATE]"
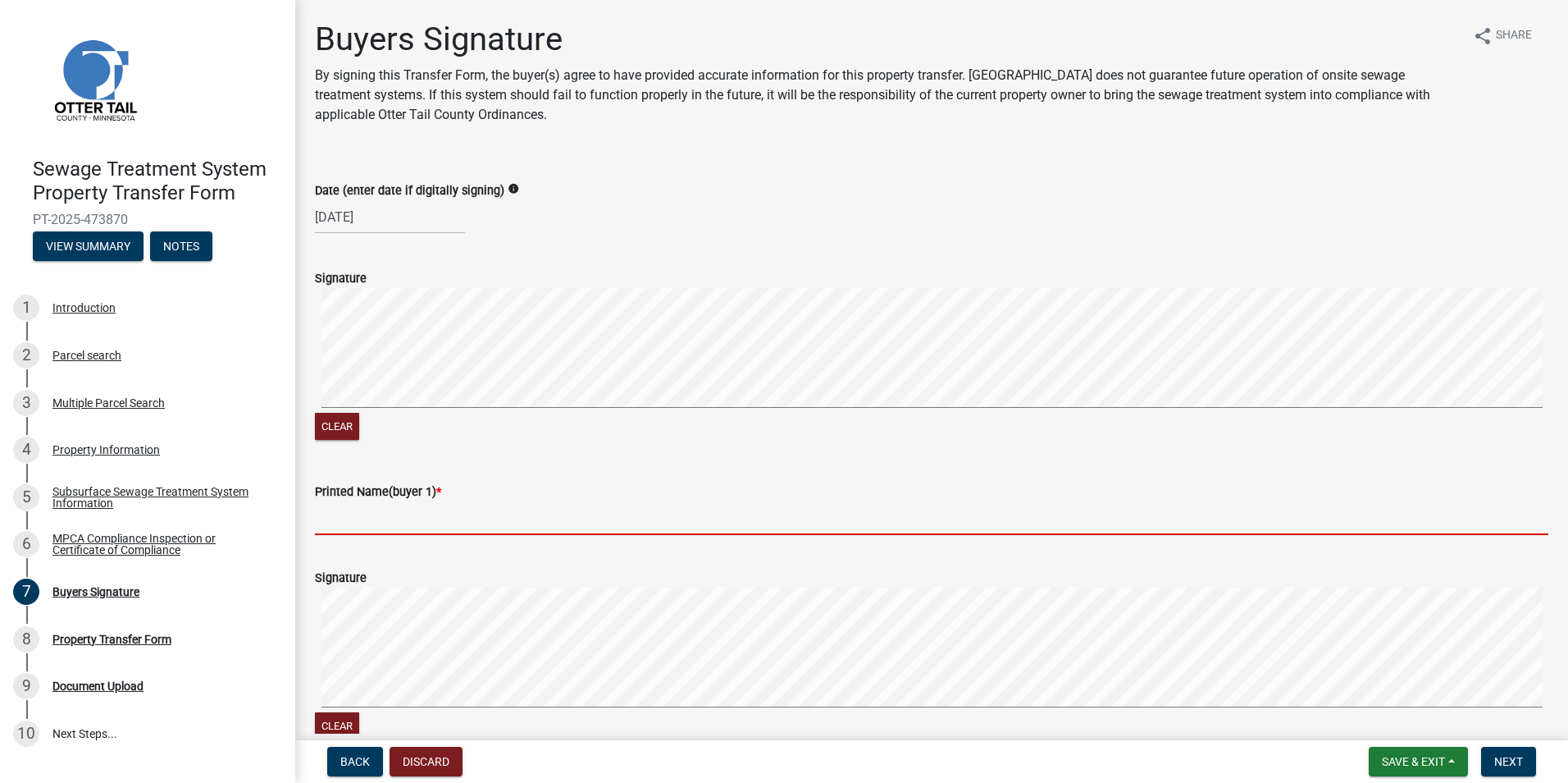
click at [337, 526] on input "Printed Name(buyer 1) *" at bounding box center [932, 518] width 1234 height 33
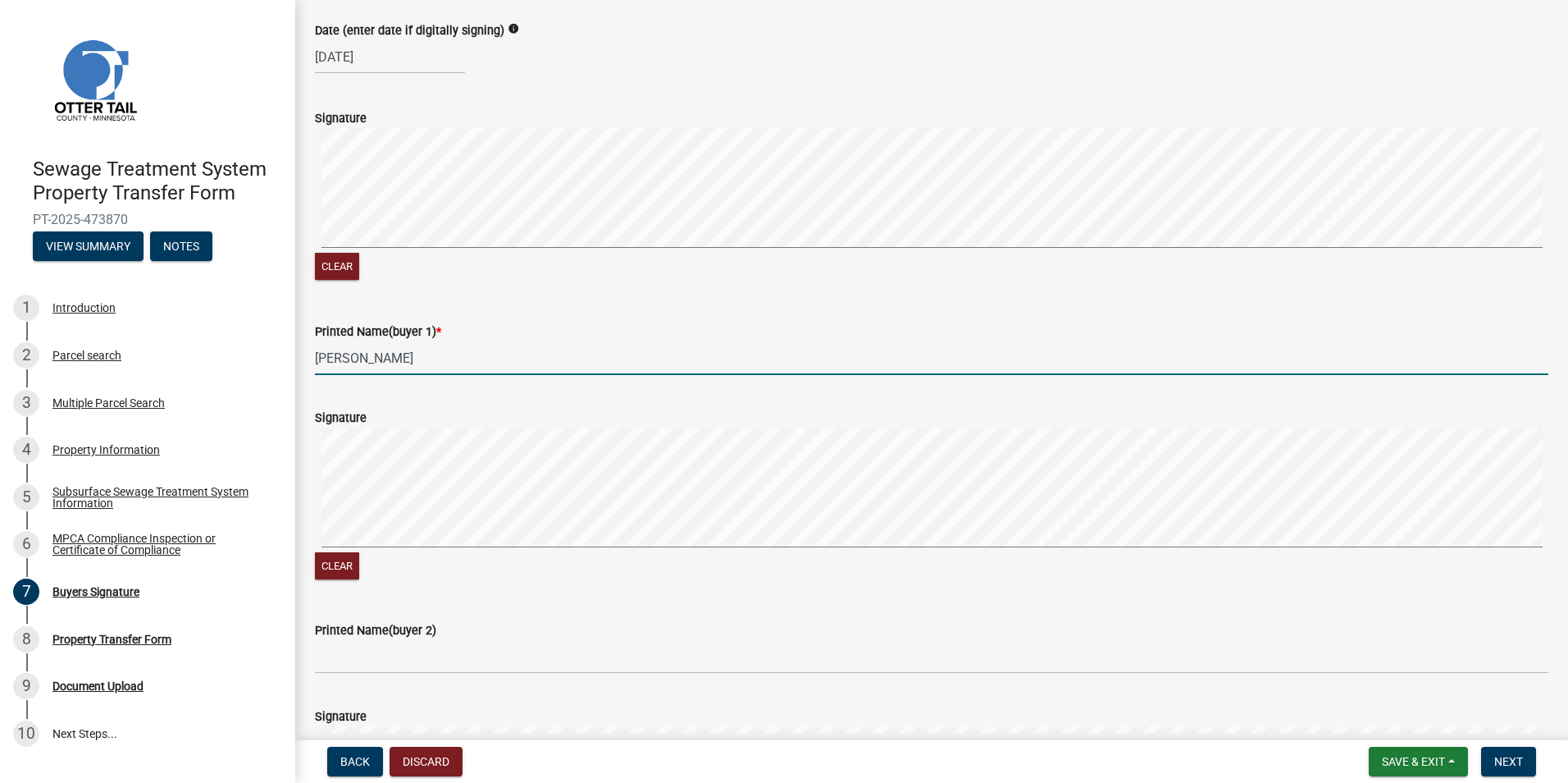
scroll to position [329, 0]
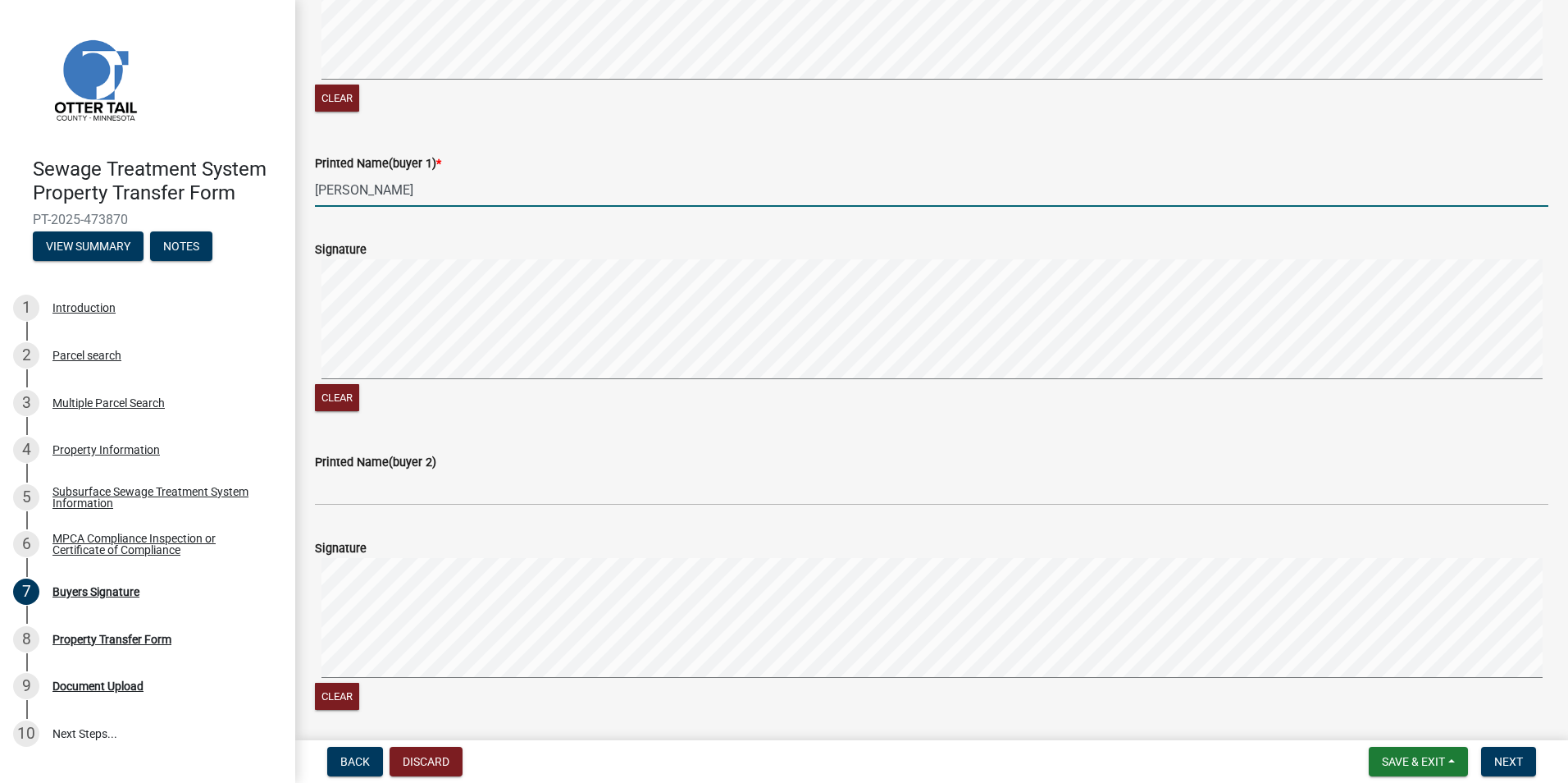
type input "[PERSON_NAME]"
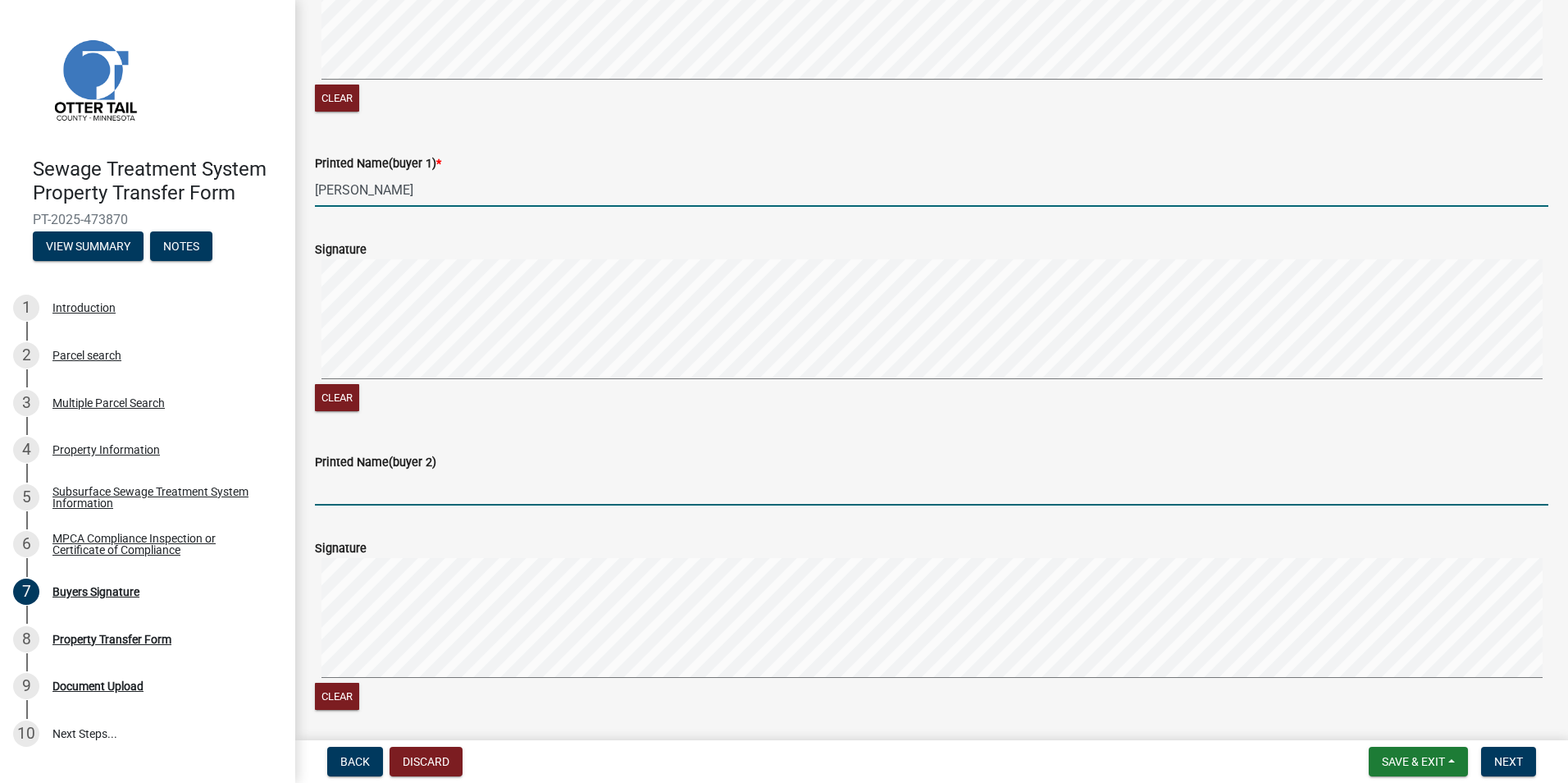
drag, startPoint x: 336, startPoint y: 478, endPoint x: 397, endPoint y: 475, distance: 61.1
click at [339, 478] on input "Printed Name(buyer 2)" at bounding box center [932, 489] width 1234 height 33
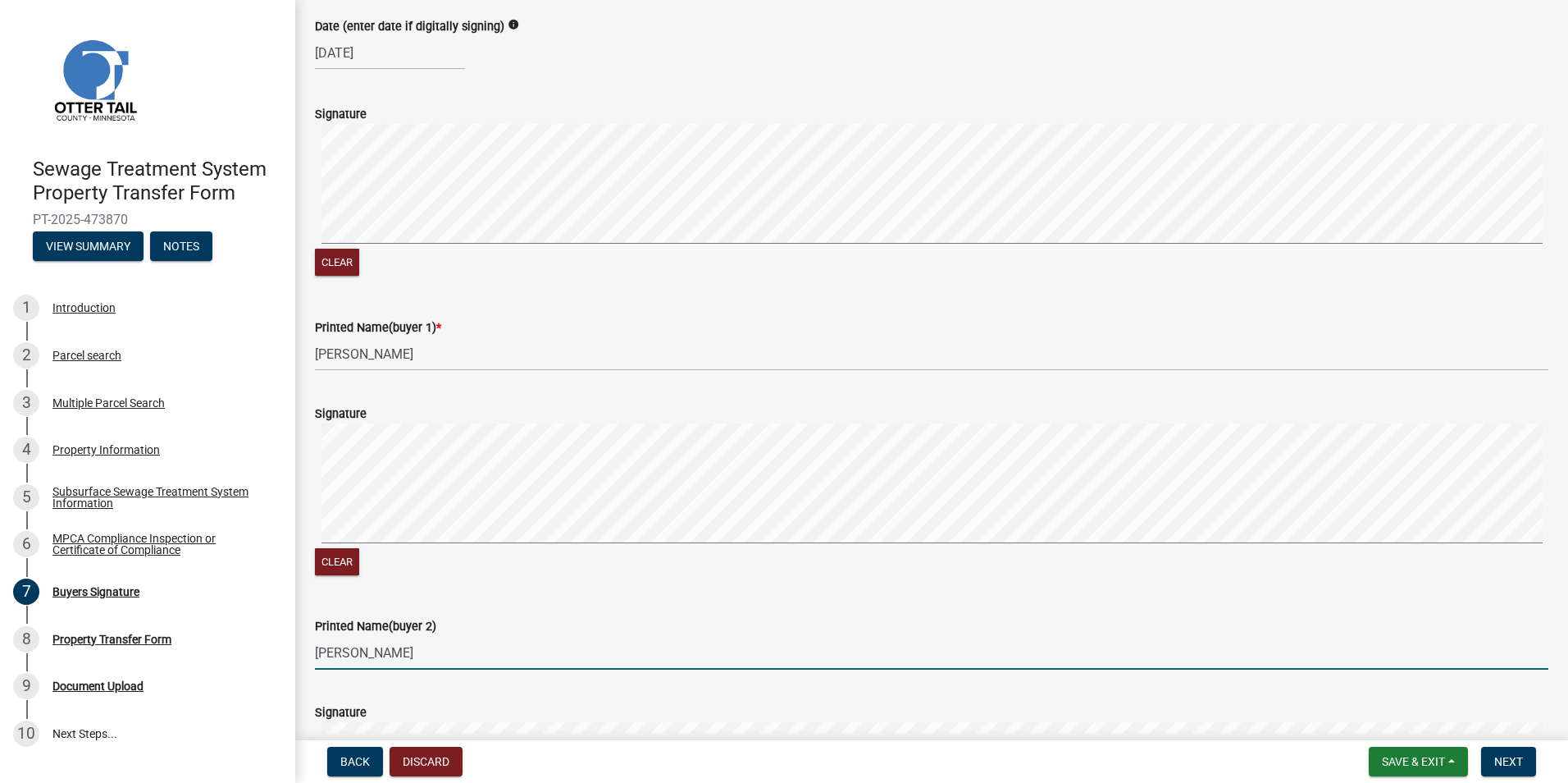
scroll to position [410, 0]
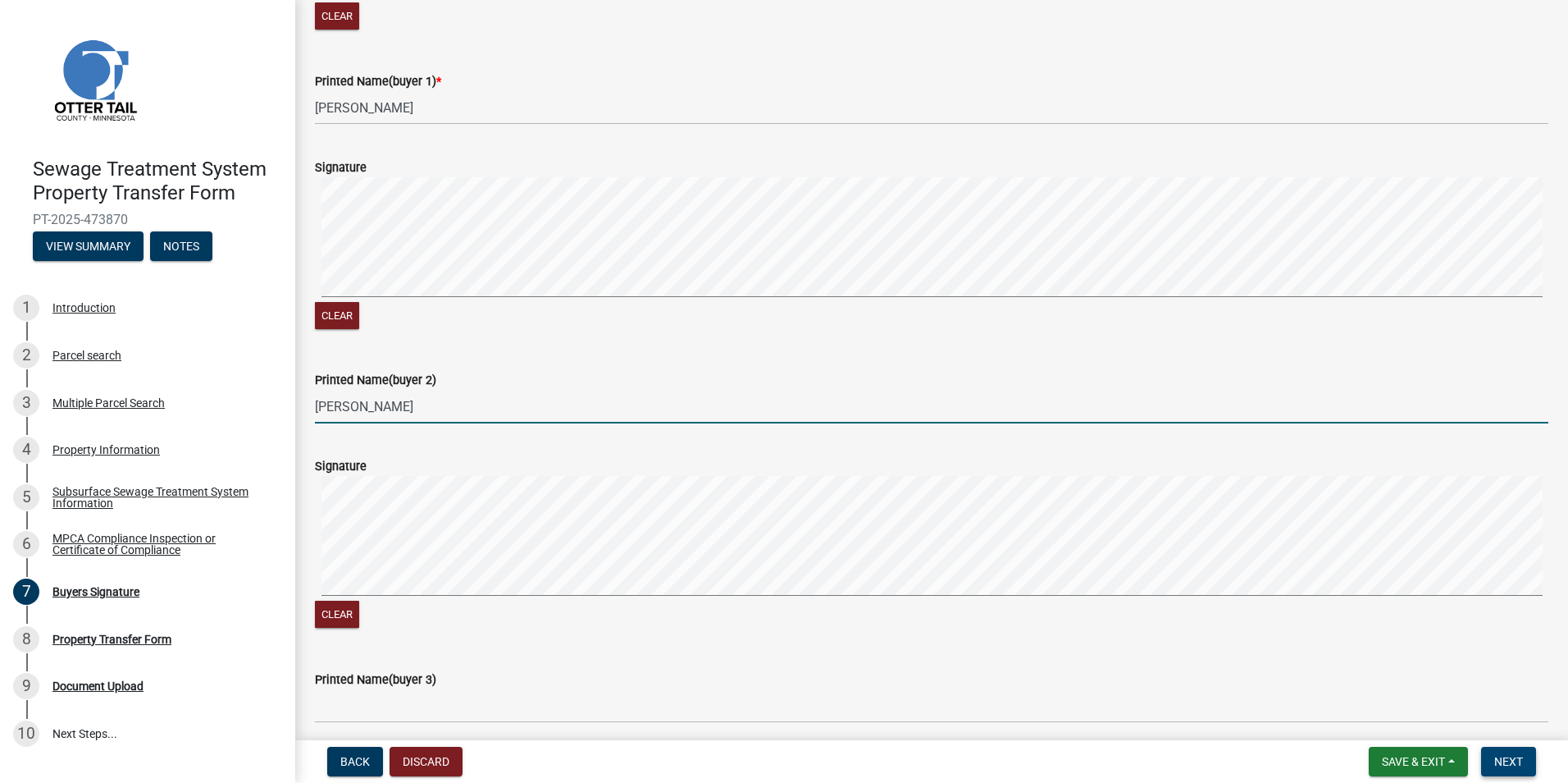
type input "[PERSON_NAME]"
click at [1518, 756] on span "Next" at bounding box center [1508, 761] width 28 height 13
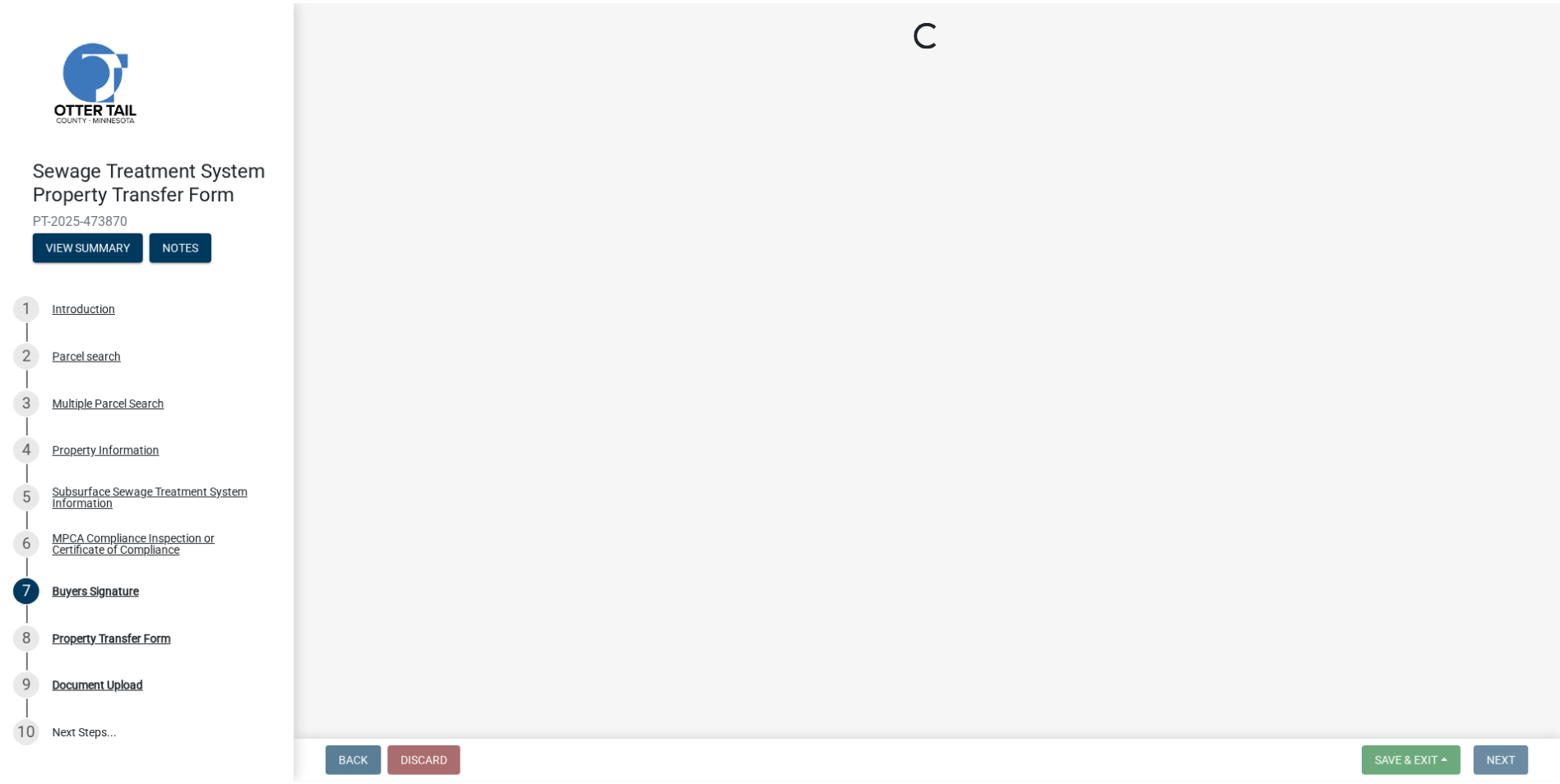
scroll to position [0, 0]
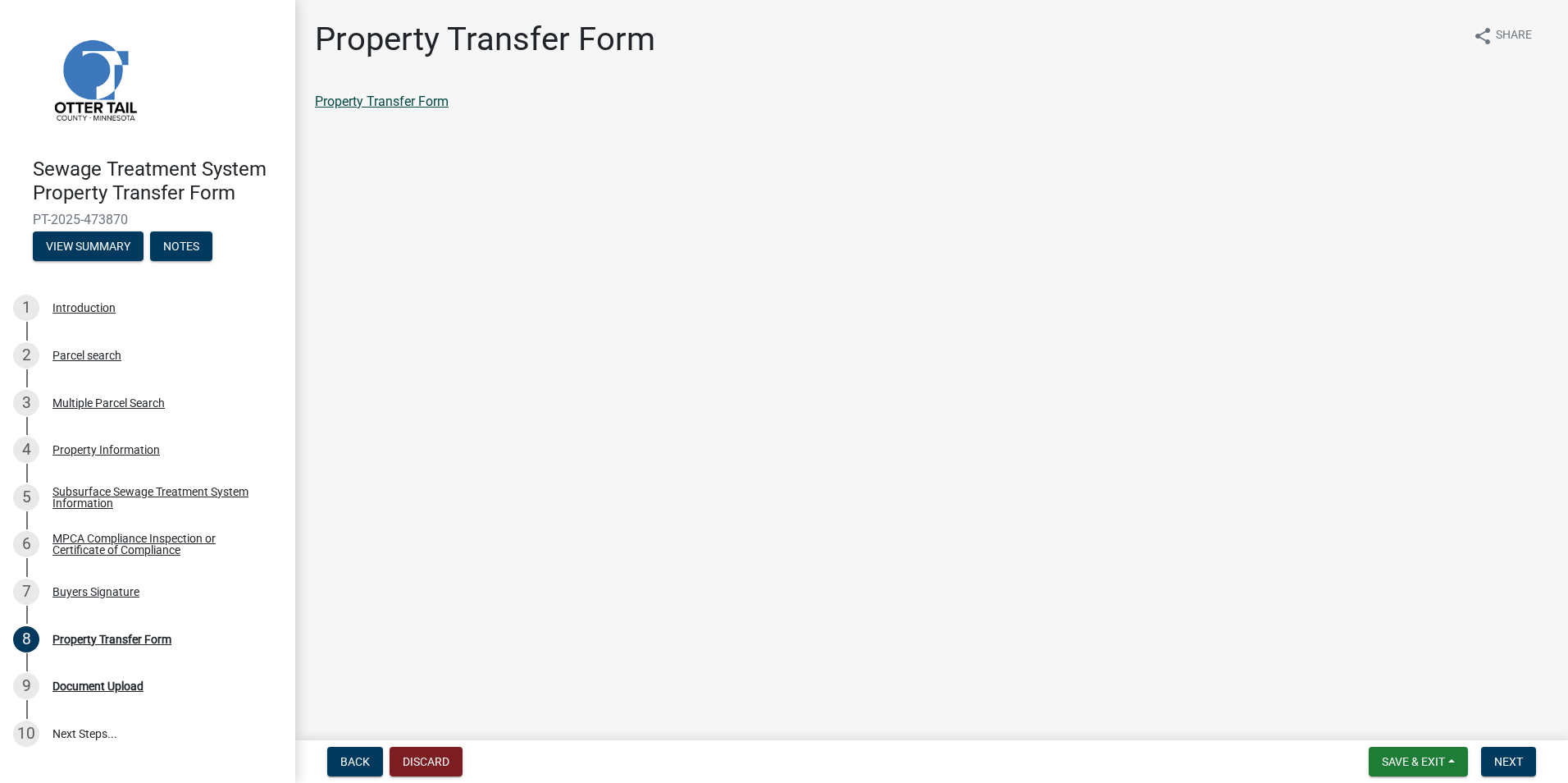
click at [388, 103] on link "Property Transfer Form" at bounding box center [381, 101] width 133 height 16
click at [1523, 763] on span "Next" at bounding box center [1508, 761] width 28 height 13
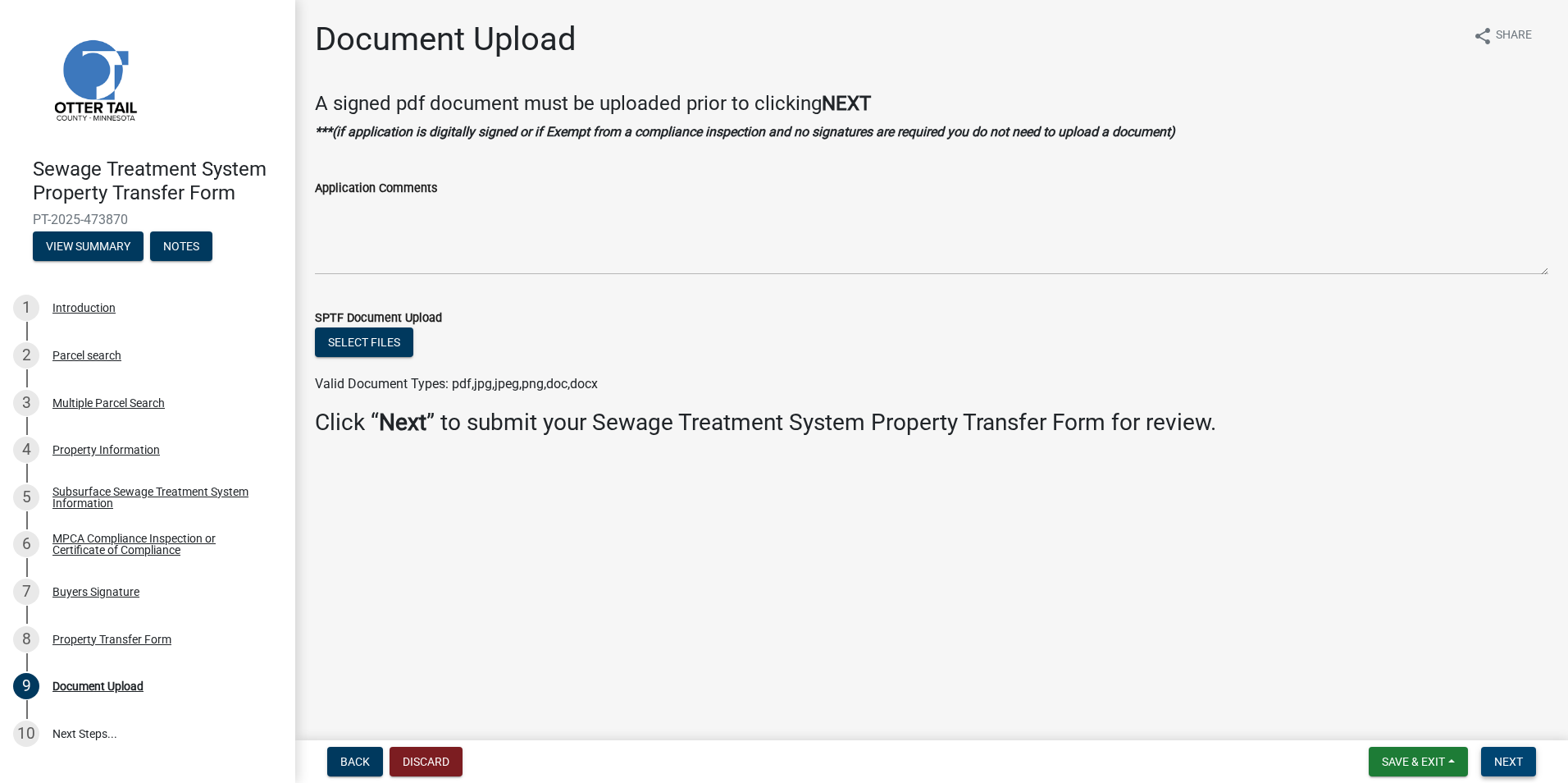
click at [1505, 759] on span "Next" at bounding box center [1508, 761] width 28 height 13
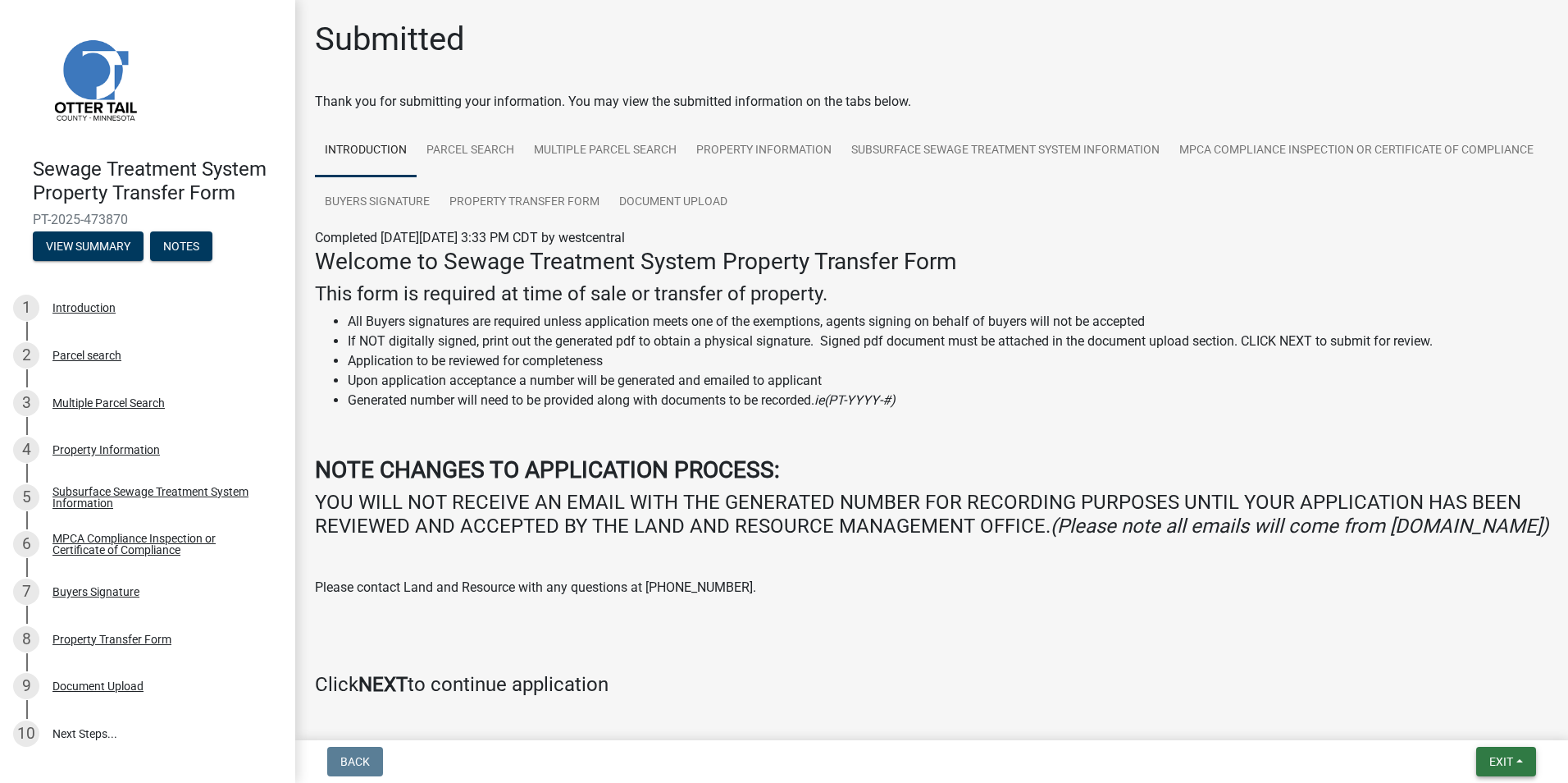
click at [1501, 763] on span "Exit" at bounding box center [1501, 761] width 24 height 13
click at [1478, 725] on button "Save & Exit" at bounding box center [1471, 719] width 131 height 39
